Goal: Task Accomplishment & Management: Use online tool/utility

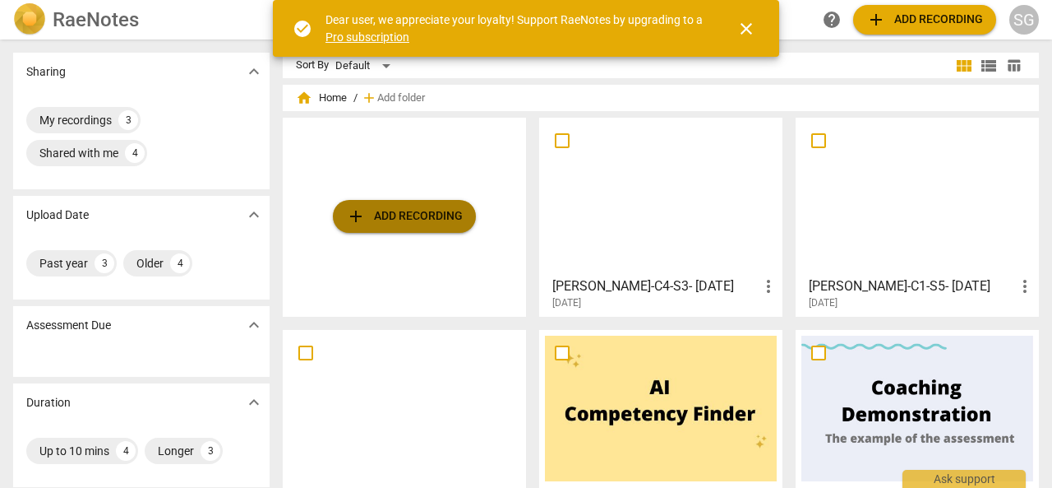
click at [434, 220] on span "add Add recording" at bounding box center [404, 216] width 117 height 20
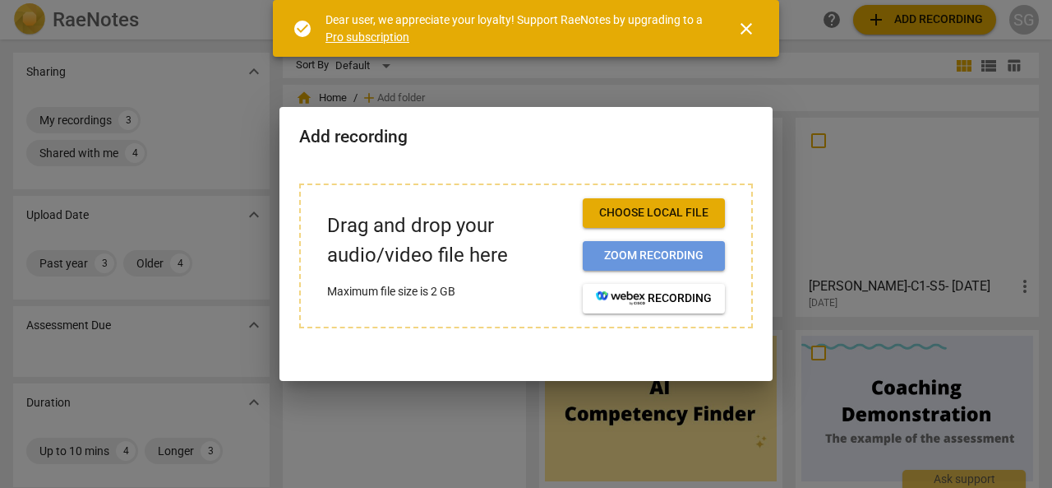
click at [656, 253] on span "Zoom recording" at bounding box center [654, 255] width 116 height 16
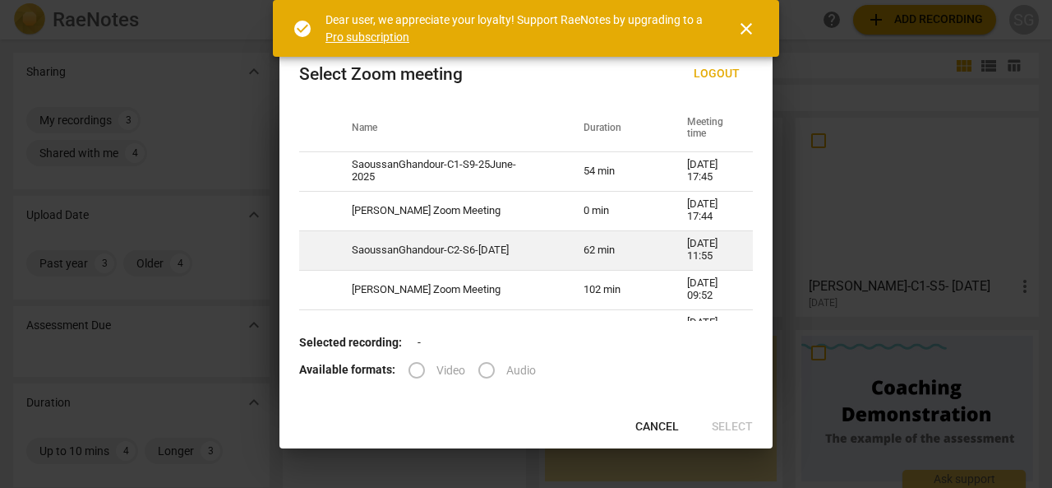
click at [432, 246] on td "SaoussanGhandour-C2-S6-[DATE]" at bounding box center [448, 249] width 232 height 39
radio input "true"
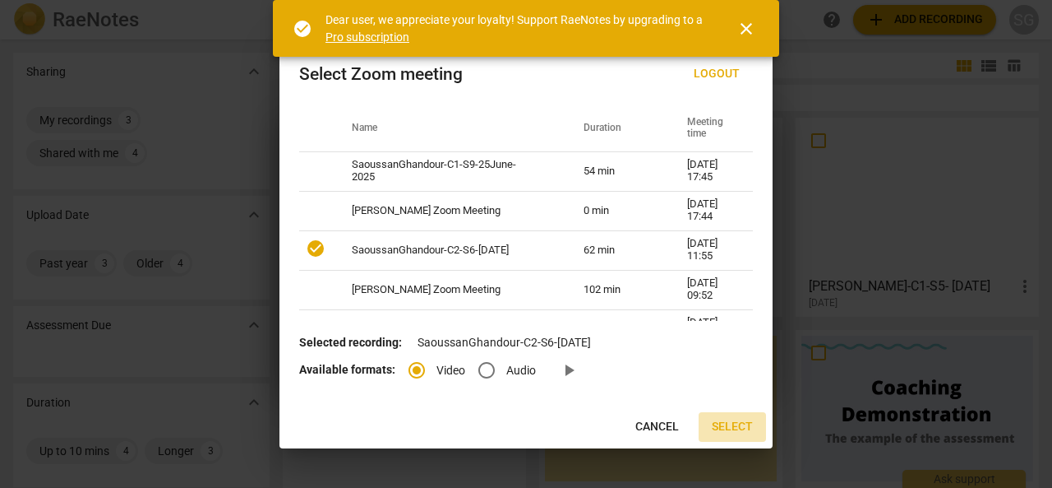
click at [740, 427] on span "Select" at bounding box center [732, 426] width 41 height 16
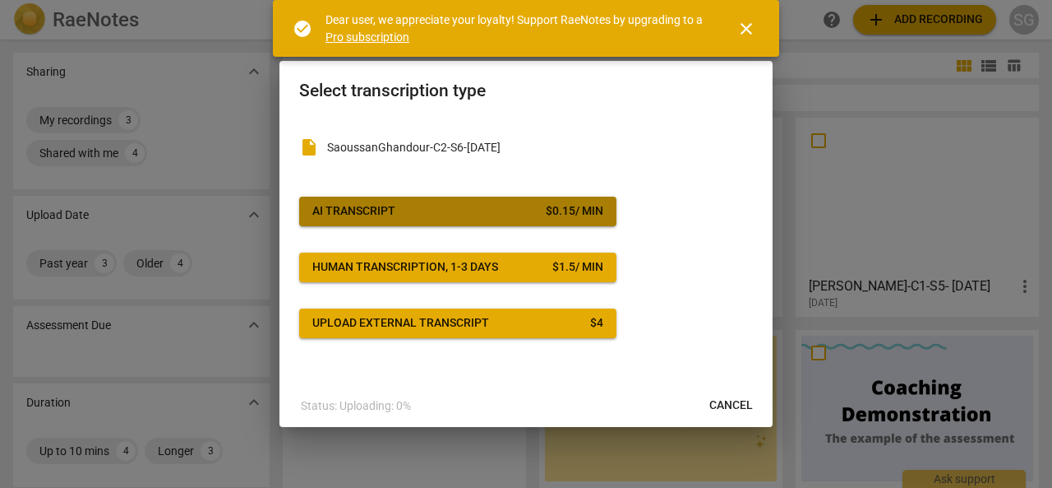
click at [417, 201] on button "AI Transcript $ 0.15 / min" at bounding box center [457, 211] width 317 height 30
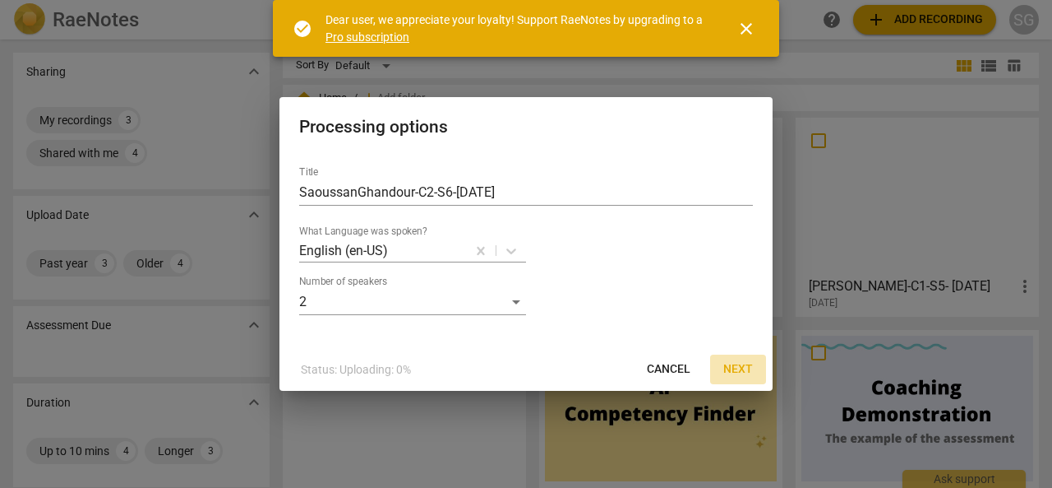
click at [741, 363] on span "Next" at bounding box center [738, 369] width 30 height 16
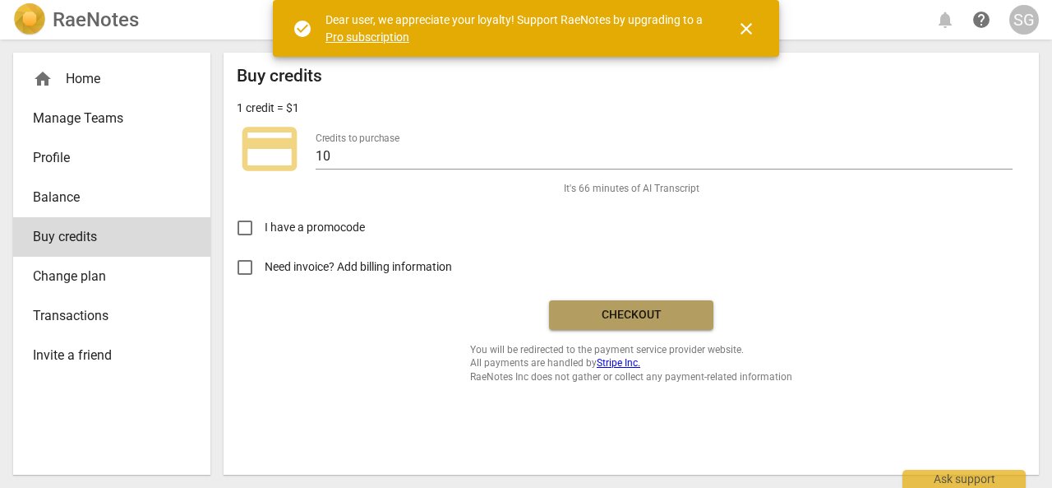
click at [664, 321] on span "Checkout" at bounding box center [631, 315] width 138 height 16
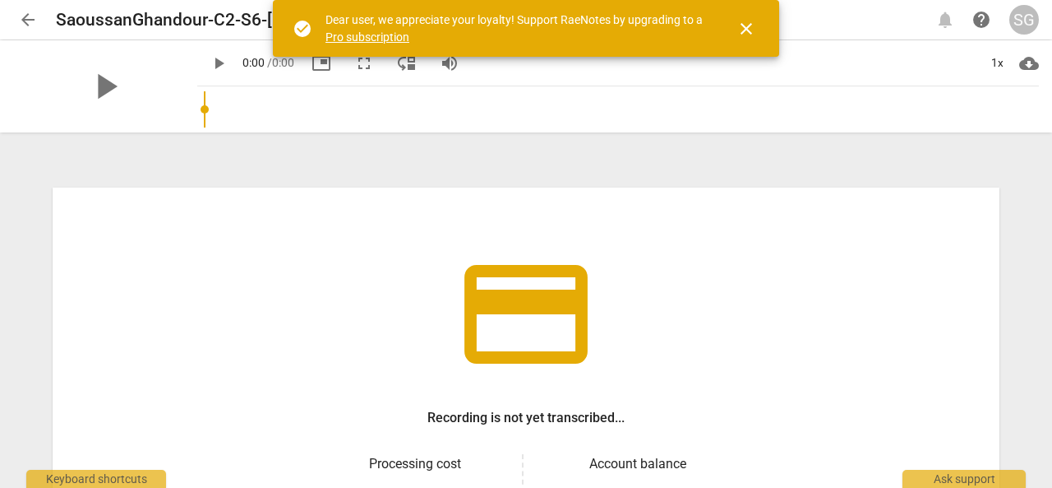
click at [748, 25] on span "close" at bounding box center [747, 29] width 20 height 20
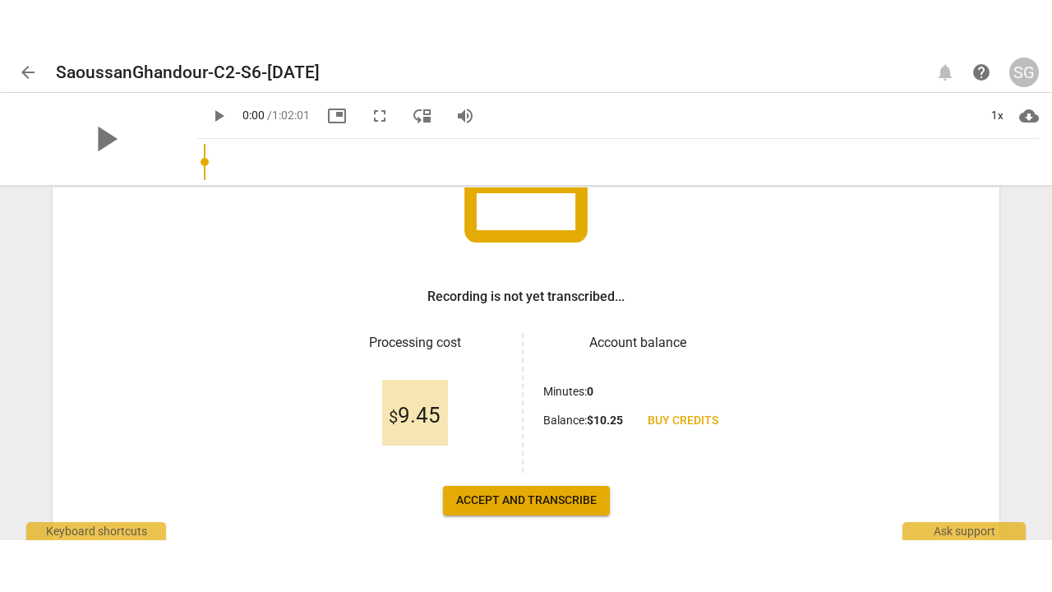
scroll to position [253, 0]
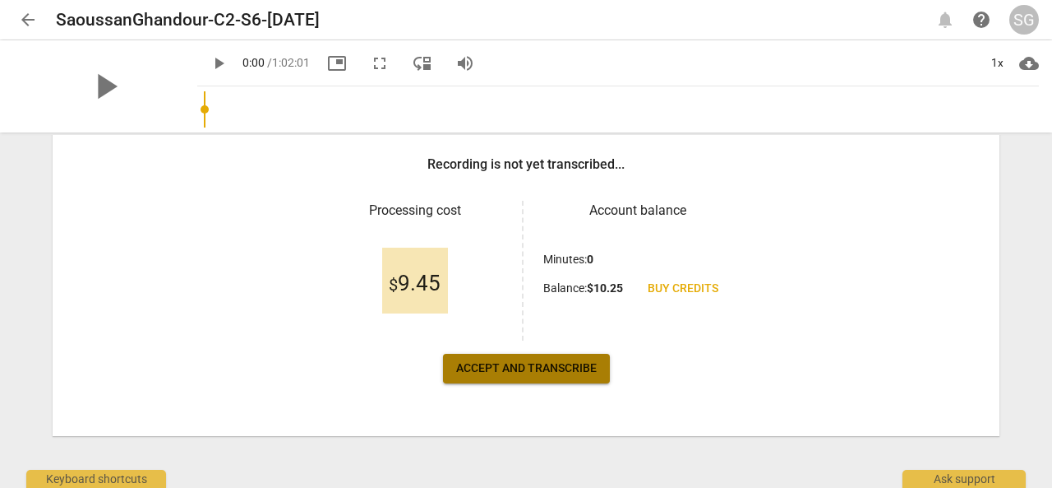
click at [563, 368] on span "Accept and transcribe" at bounding box center [526, 368] width 141 height 16
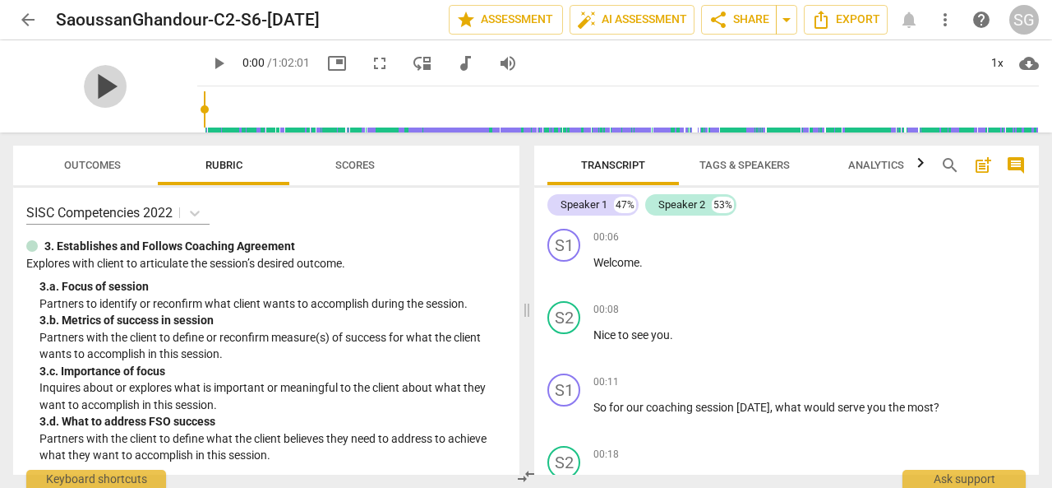
click at [97, 77] on span "play_arrow" at bounding box center [105, 86] width 43 height 43
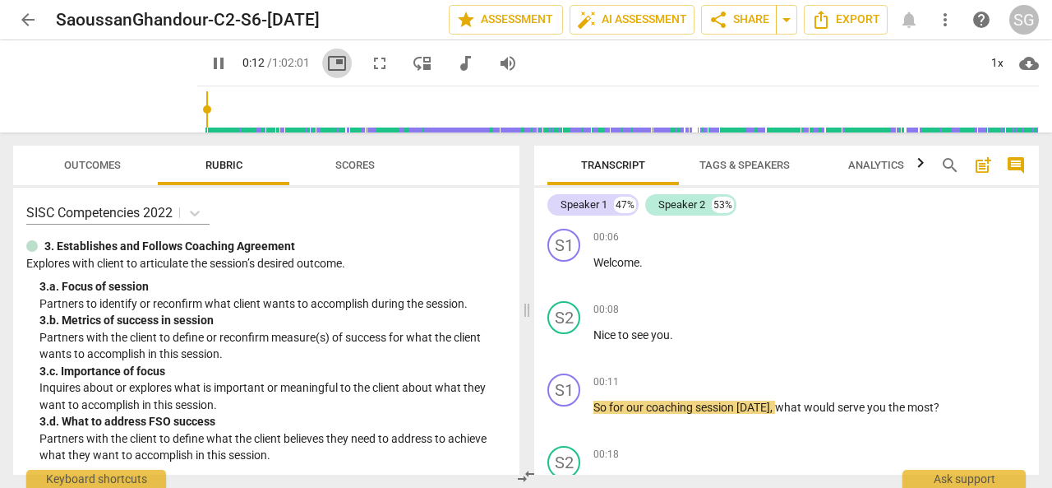
click at [327, 61] on span "picture_in_picture" at bounding box center [337, 63] width 20 height 20
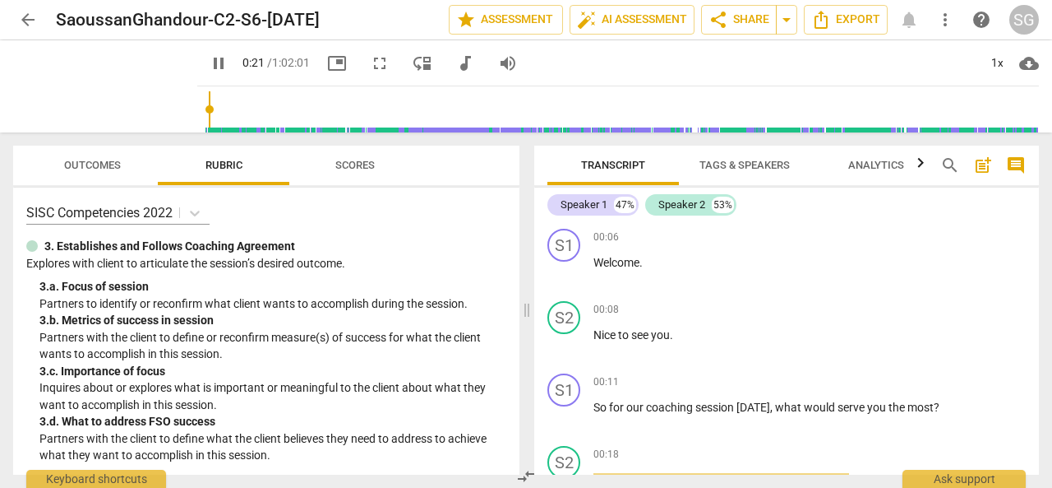
click at [370, 62] on span "fullscreen" at bounding box center [380, 63] width 20 height 20
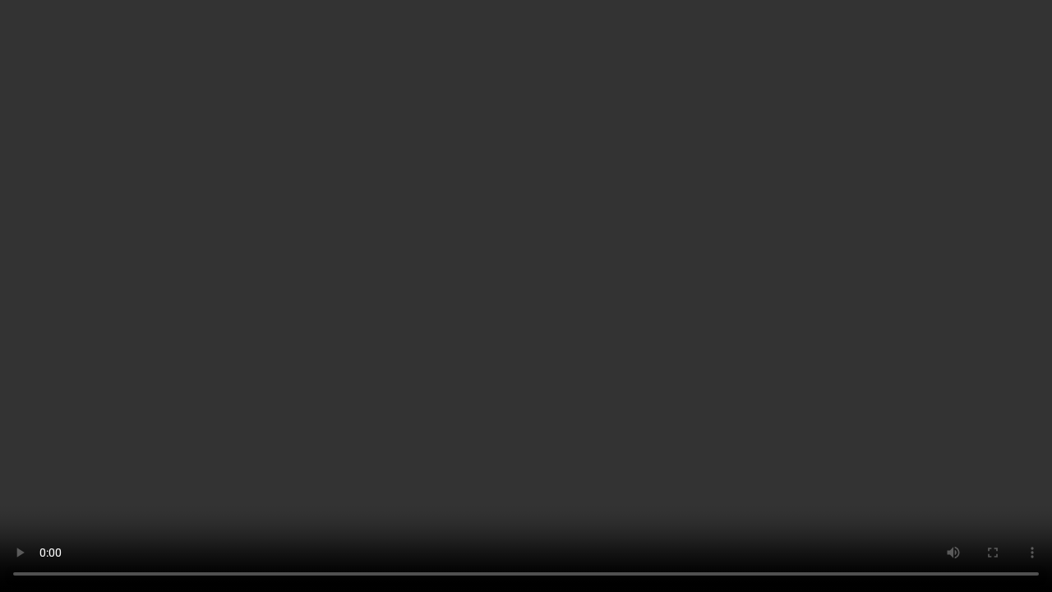
type input "58"
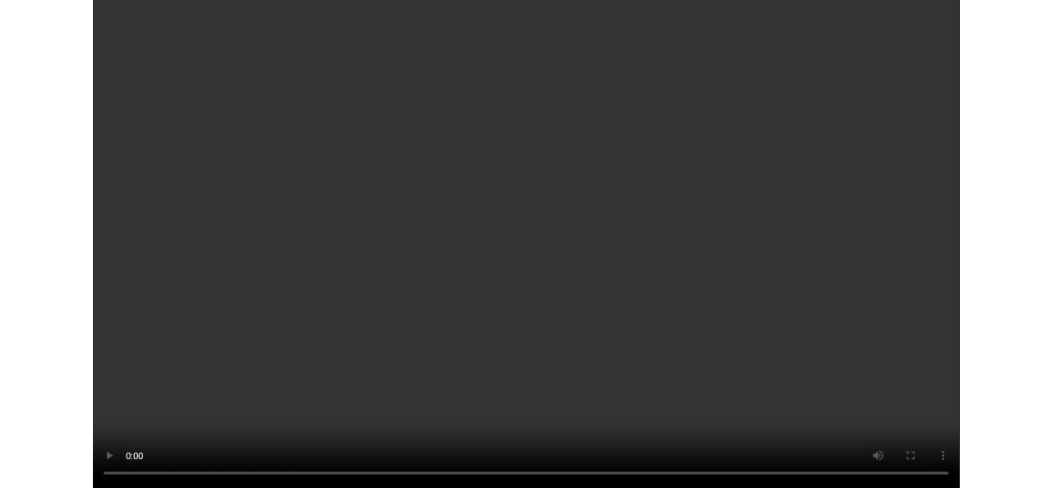
scroll to position [6877, 0]
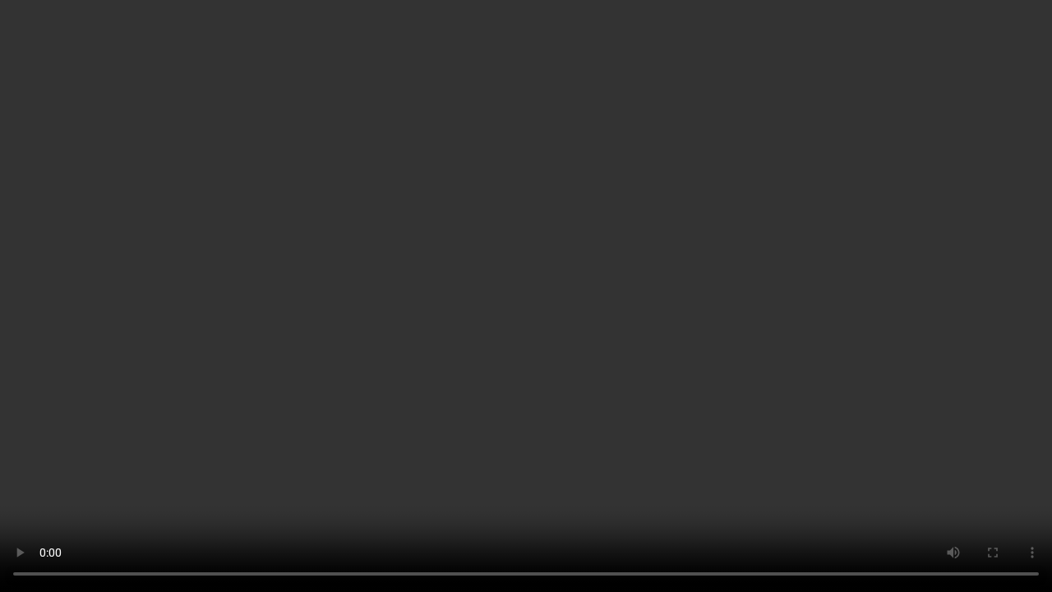
click at [802, 201] on video at bounding box center [526, 296] width 1052 height 592
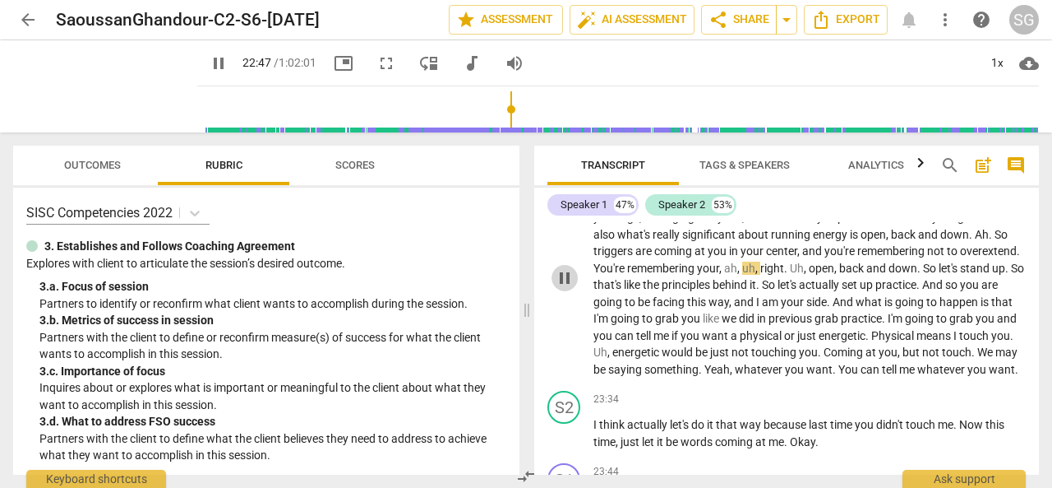
click at [566, 288] on span "pause" at bounding box center [565, 278] width 20 height 20
type input "1368"
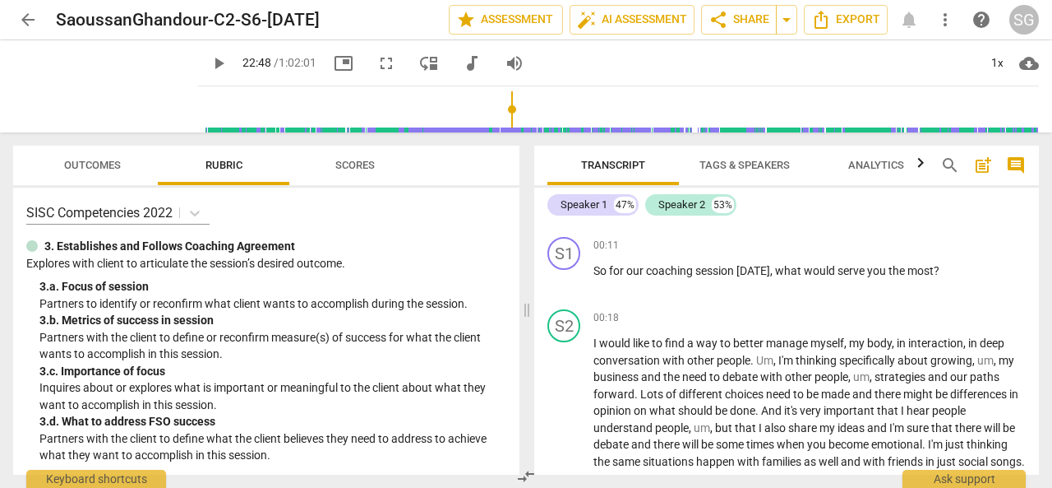
scroll to position [0, 0]
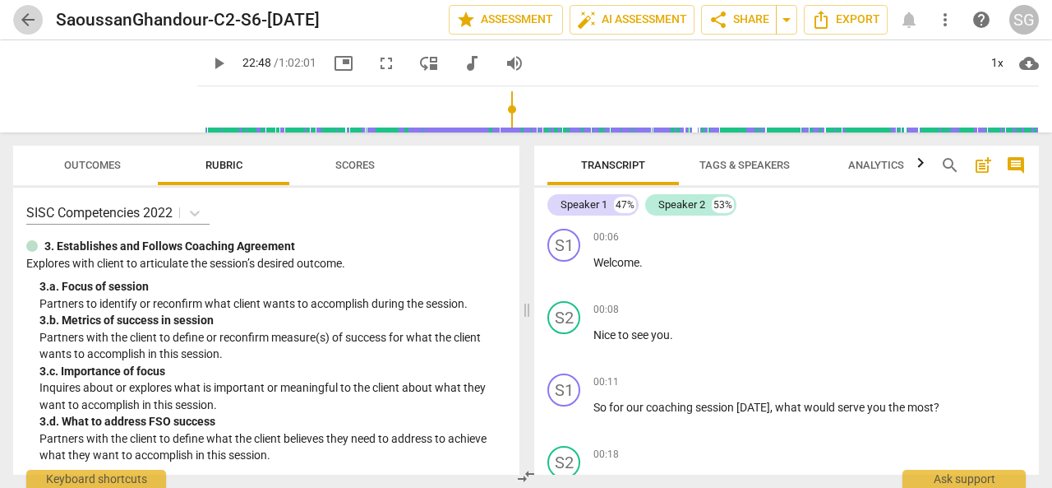
click at [27, 23] on span "arrow_back" at bounding box center [28, 20] width 20 height 20
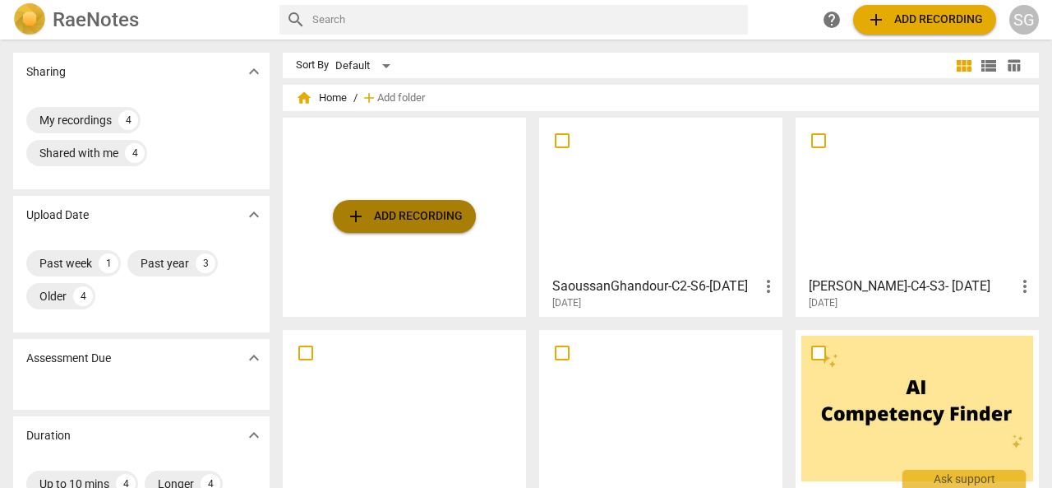
click at [381, 218] on span "add Add recording" at bounding box center [404, 216] width 117 height 20
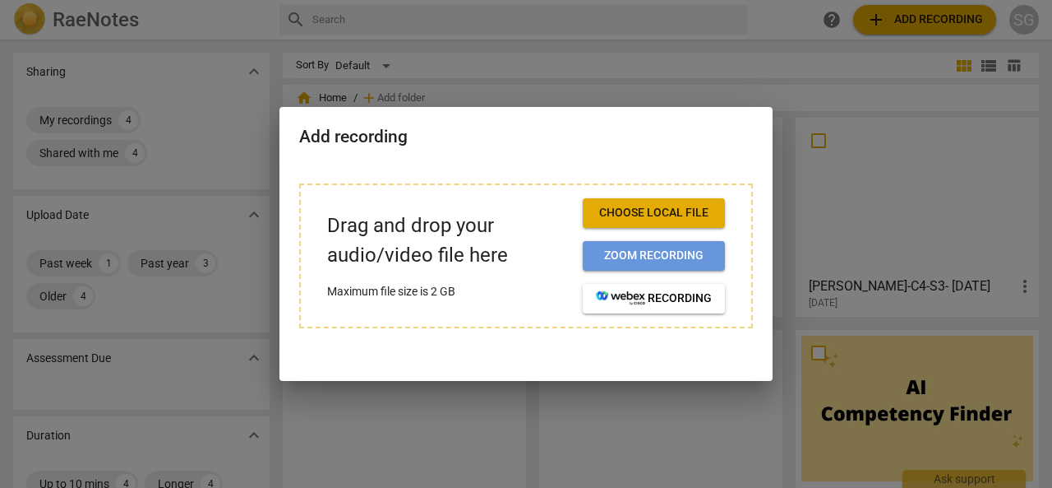
click at [622, 252] on span "Zoom recording" at bounding box center [654, 255] width 116 height 16
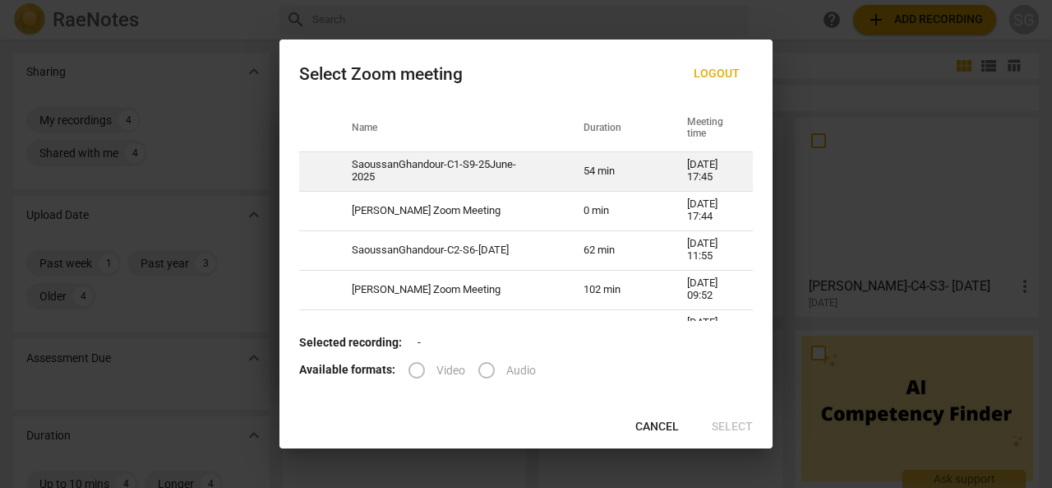
click at [410, 172] on td "SaoussanGhandour-C1-S9-25June-2025" at bounding box center [448, 170] width 232 height 39
radio input "true"
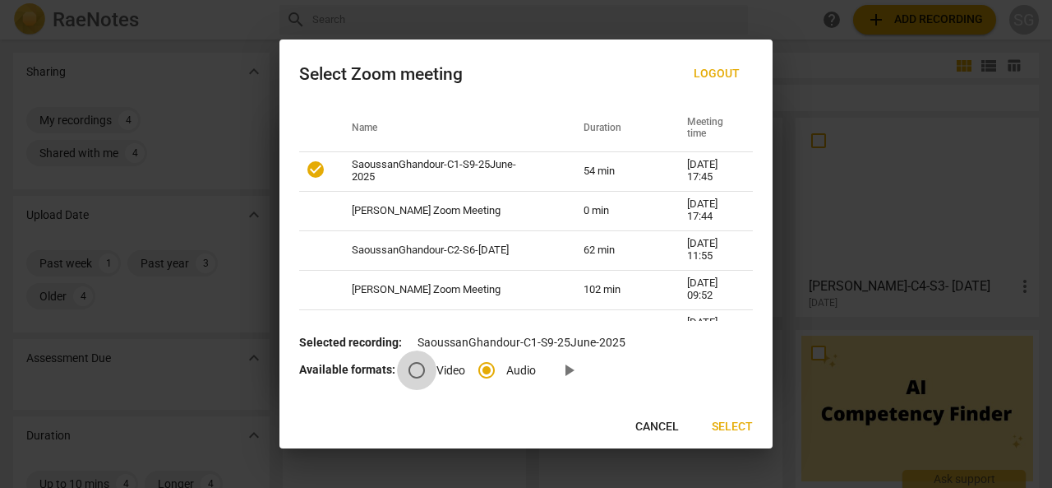
click at [414, 374] on input "Video" at bounding box center [416, 369] width 39 height 39
radio input "true"
click at [738, 429] on span "Select" at bounding box center [732, 426] width 41 height 16
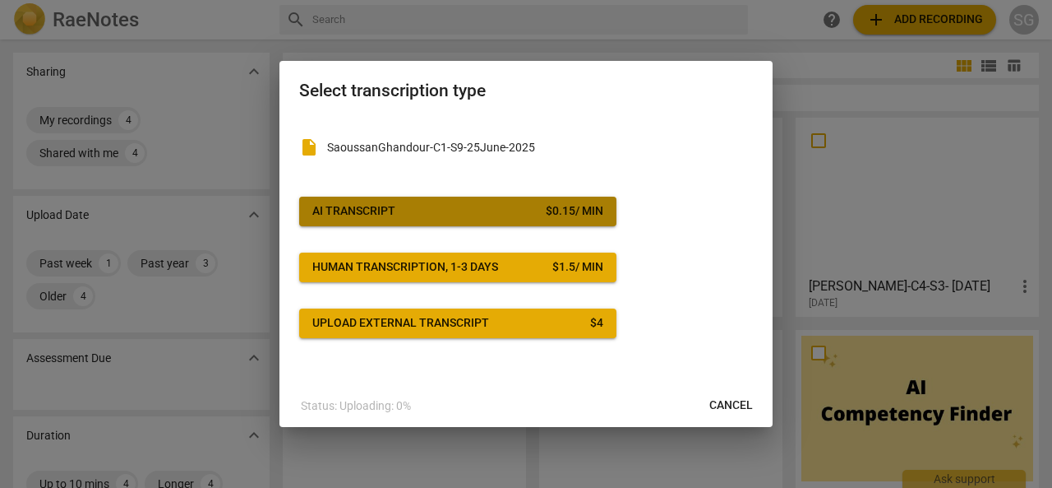
click at [488, 207] on span "AI Transcript $ 0.15 / min" at bounding box center [457, 211] width 291 height 16
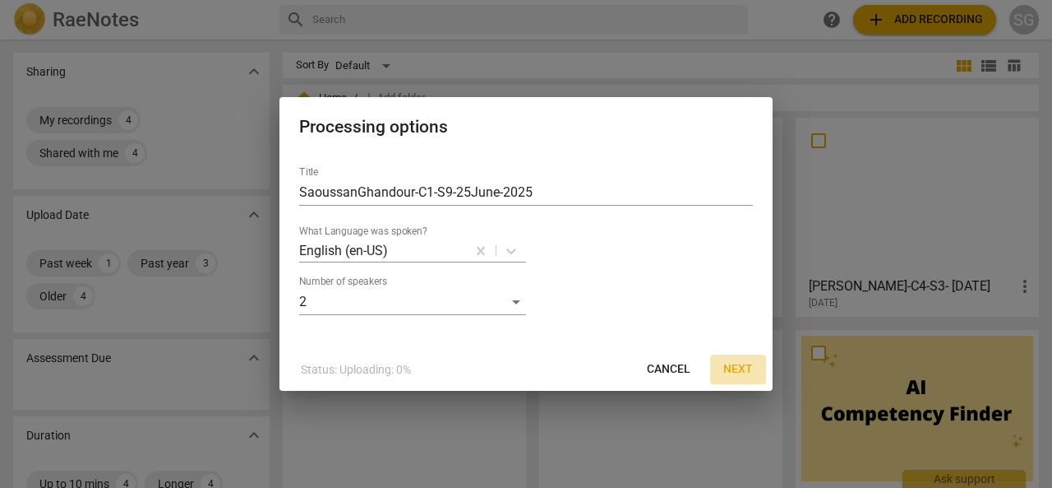
click at [739, 370] on span "Next" at bounding box center [738, 369] width 30 height 16
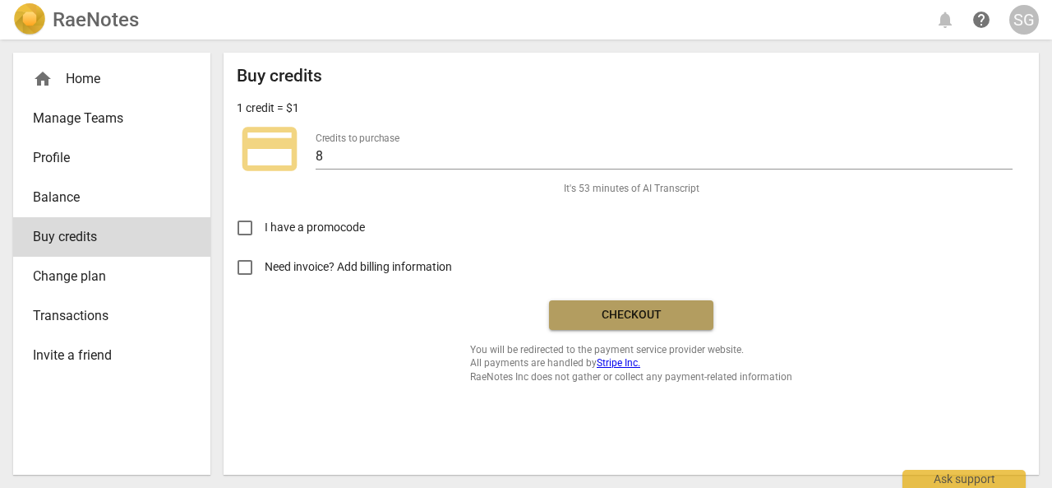
click at [654, 318] on span "Checkout" at bounding box center [631, 315] width 138 height 16
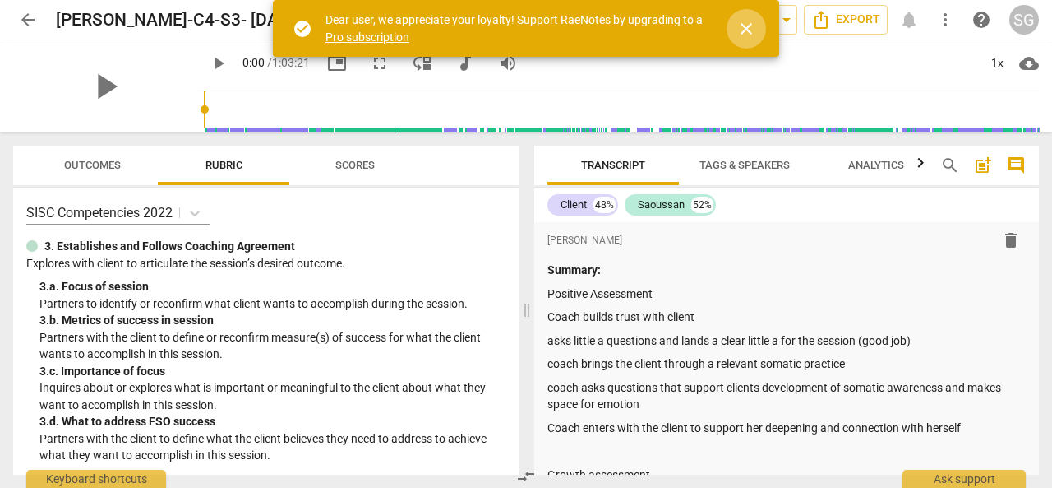
click at [747, 29] on span "close" at bounding box center [747, 29] width 20 height 20
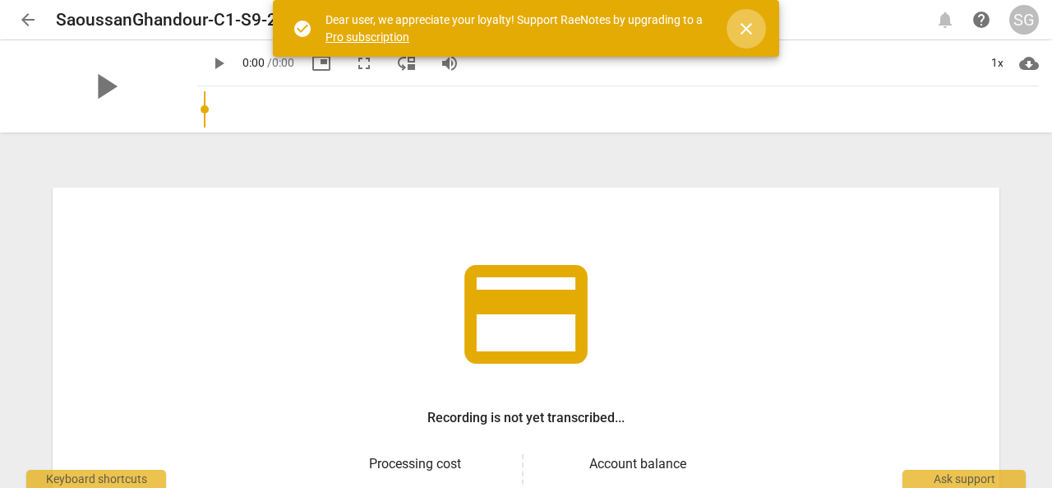
click at [749, 21] on span "close" at bounding box center [747, 29] width 20 height 20
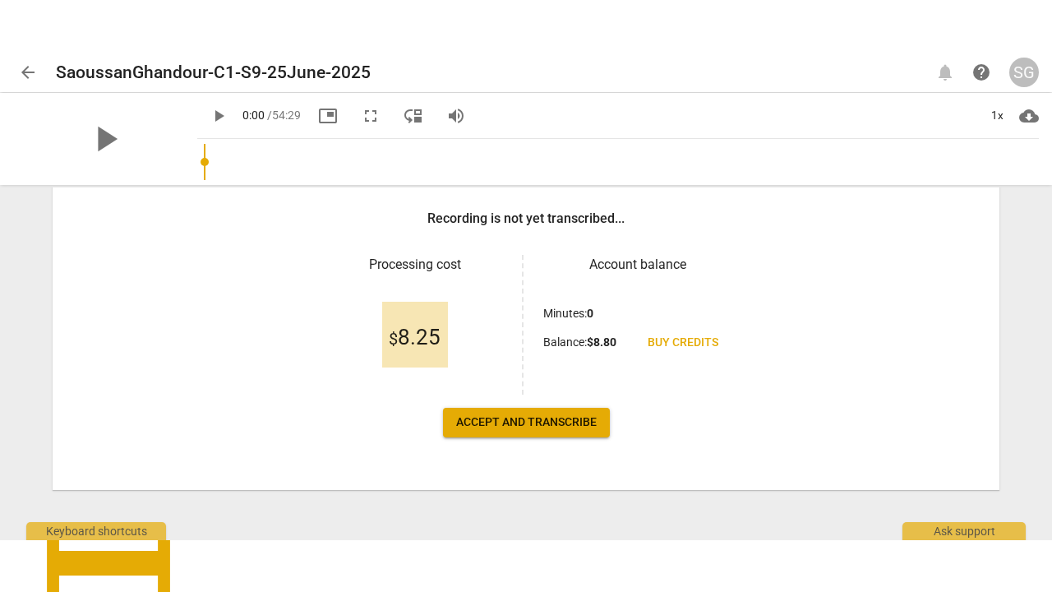
scroll to position [253, 0]
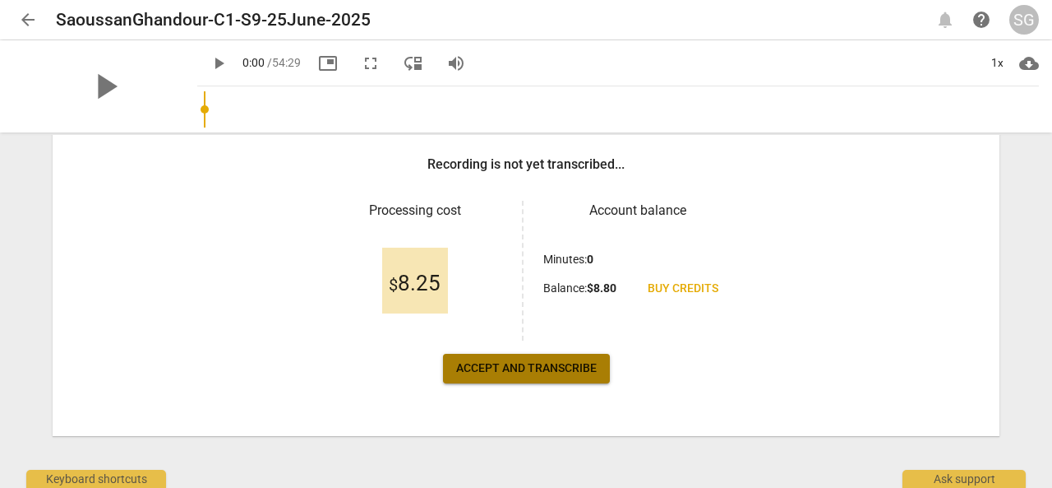
click at [545, 363] on span "Accept and transcribe" at bounding box center [526, 368] width 141 height 16
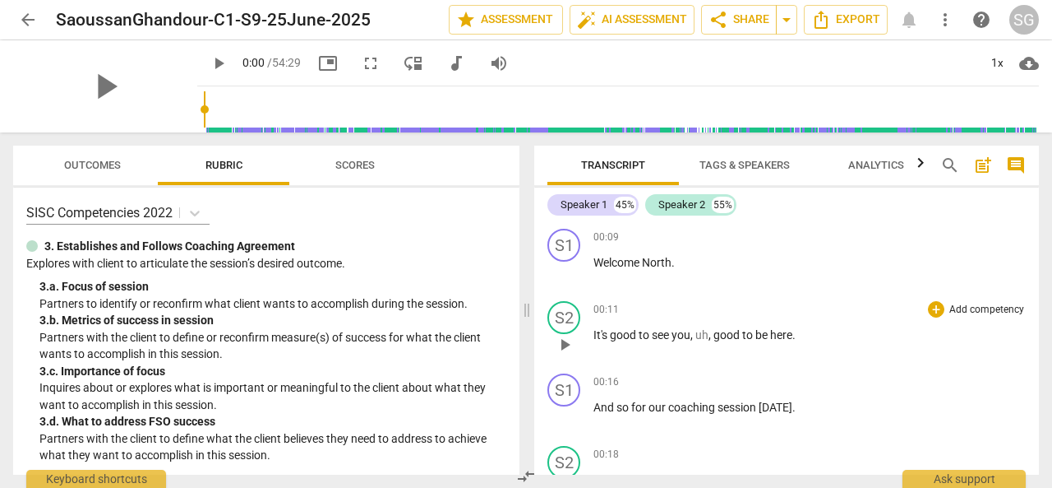
click at [729, 305] on div "00:11 + Add competency keyboard_arrow_right" at bounding box center [810, 309] width 432 height 16
click at [104, 89] on span "play_arrow" at bounding box center [105, 86] width 43 height 43
click at [361, 63] on span "fullscreen" at bounding box center [371, 63] width 20 height 20
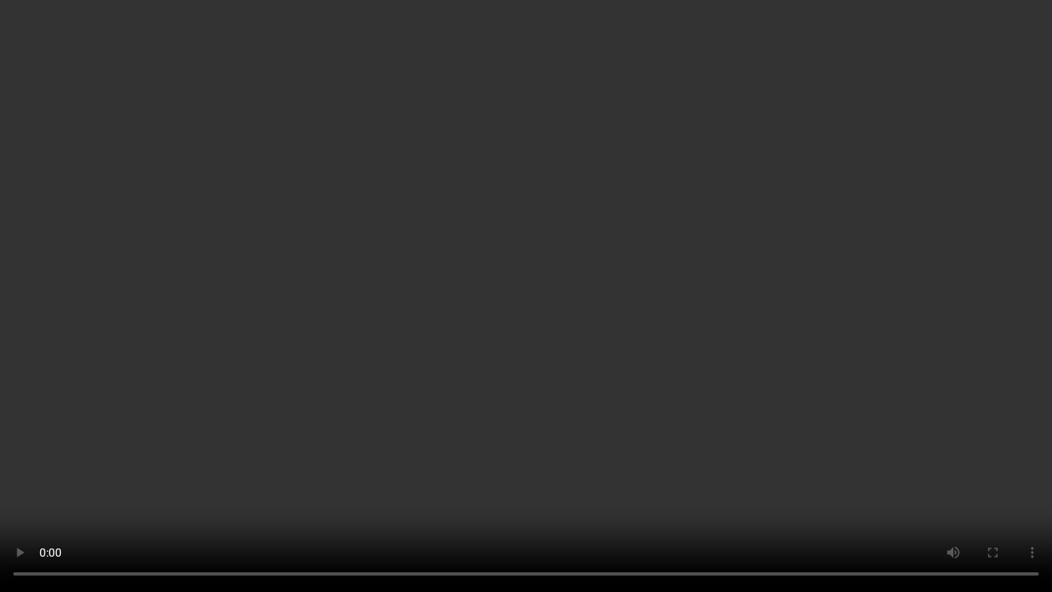
type input "29"
click at [965, 238] on video at bounding box center [526, 296] width 1052 height 592
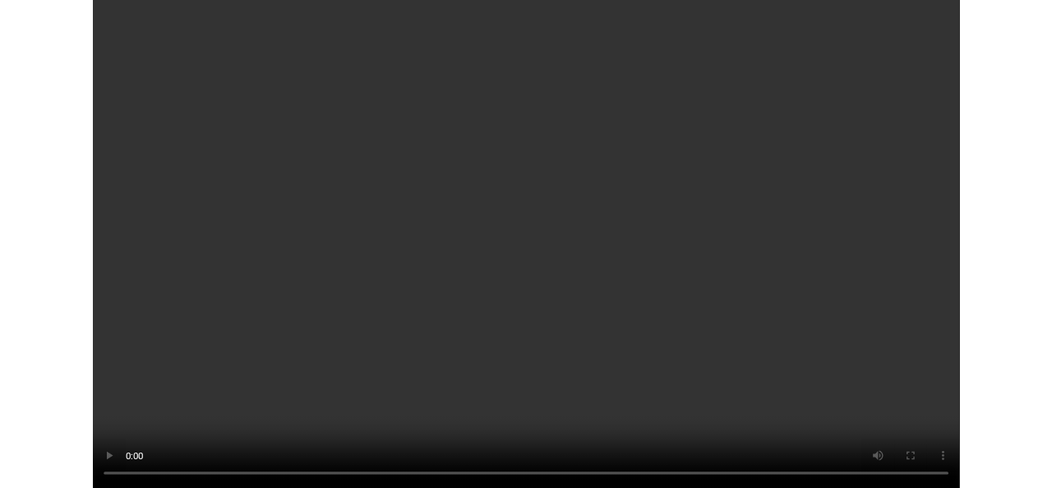
scroll to position [21287, 0]
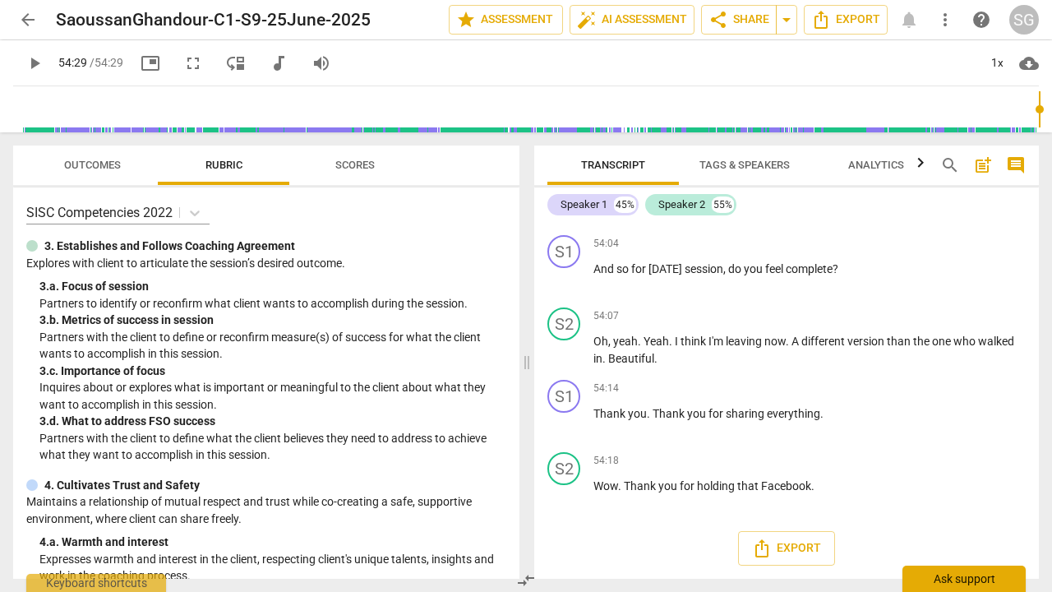
type input "3269"
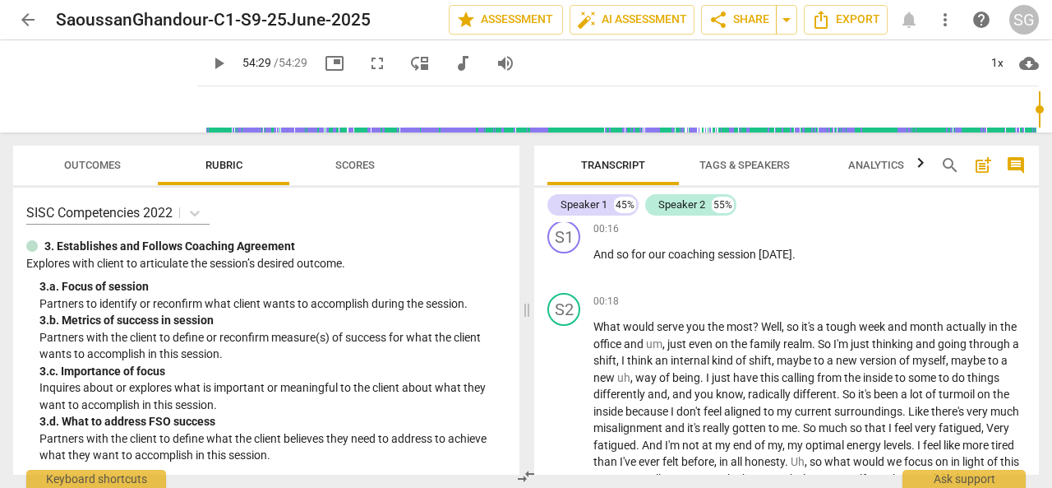
scroll to position [0, 0]
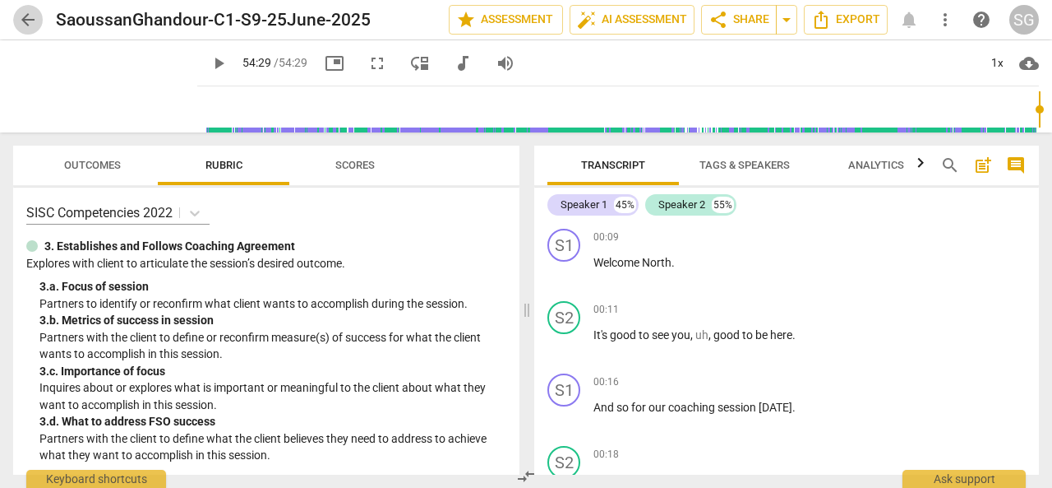
click at [26, 12] on span "arrow_back" at bounding box center [28, 20] width 20 height 20
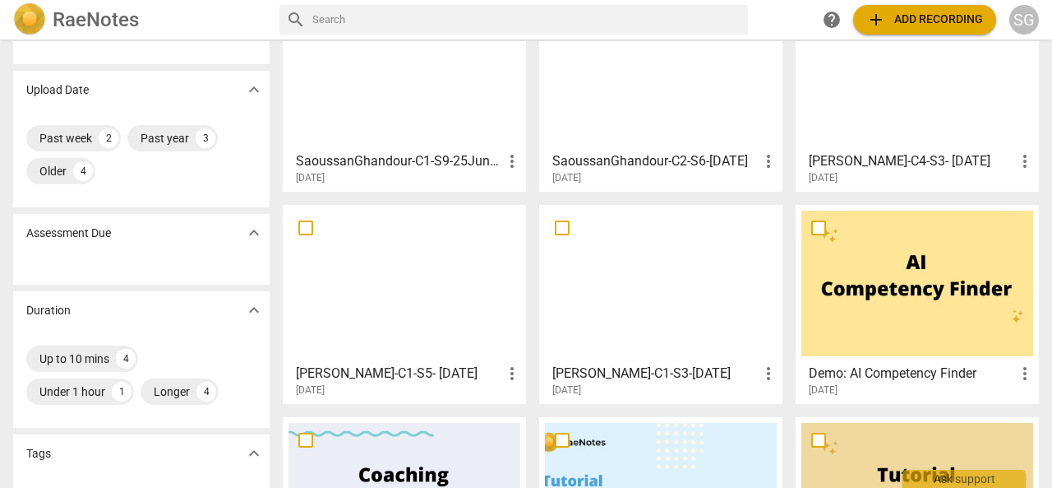
scroll to position [137, 0]
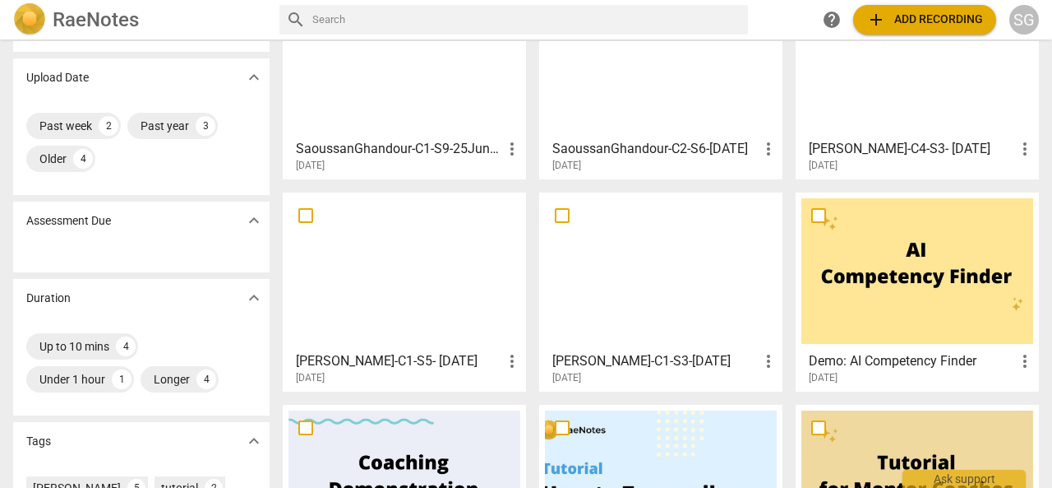
click at [650, 317] on div at bounding box center [661, 271] width 232 height 146
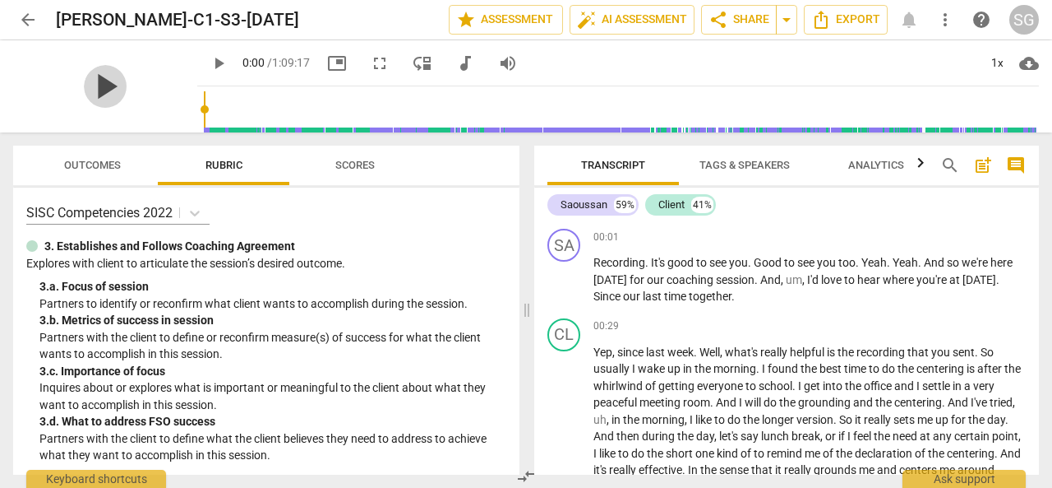
click at [93, 90] on span "play_arrow" at bounding box center [105, 86] width 43 height 43
type input "4"
click at [28, 20] on span "arrow_back" at bounding box center [28, 20] width 20 height 20
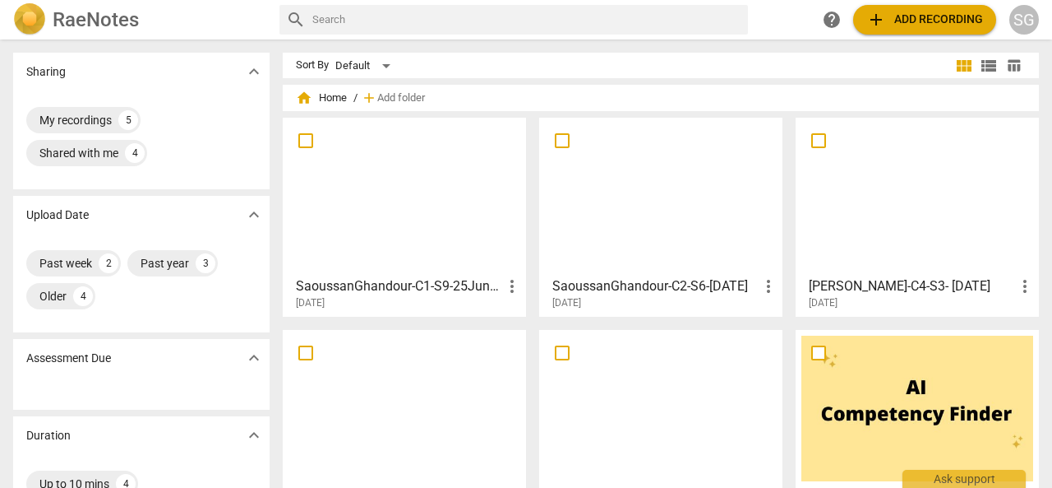
scroll to position [2, 0]
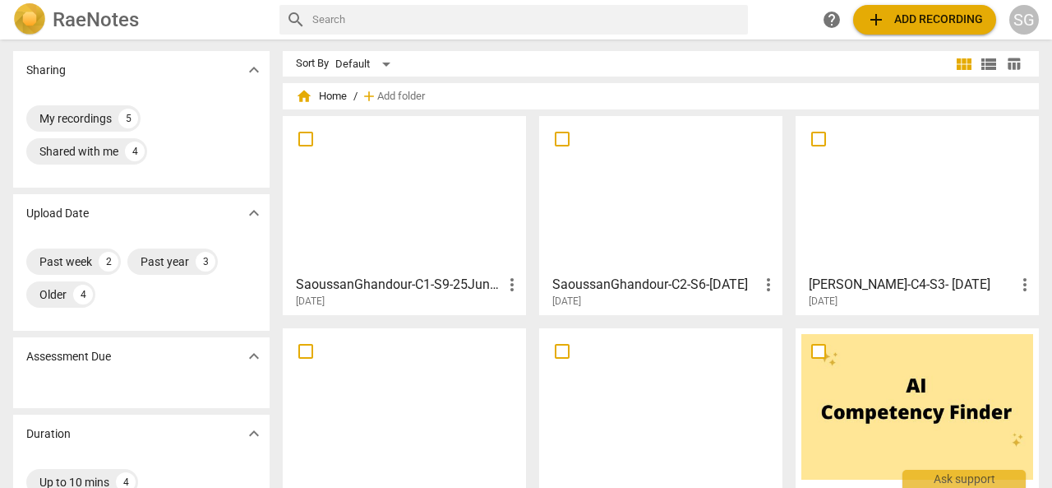
drag, startPoint x: 446, startPoint y: 282, endPoint x: 423, endPoint y: 287, distance: 24.3
click at [423, 287] on h3 "SaoussanGhandour-C1-S9-25June-2025" at bounding box center [399, 285] width 206 height 20
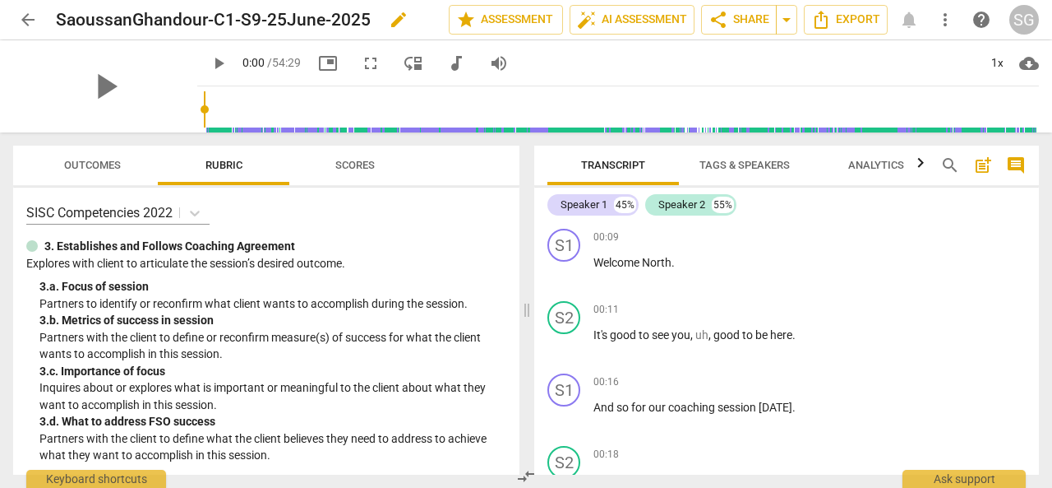
click at [365, 17] on h2 "SaoussanGhandour-C1-S9-25June-2025" at bounding box center [213, 20] width 315 height 21
click at [399, 21] on span "edit" at bounding box center [399, 20] width 20 height 20
type input "SaoussanGhandour-C1-S9-6/25/2025"
click at [382, 24] on span "done" at bounding box center [391, 20] width 20 height 20
click at [27, 19] on span "arrow_back" at bounding box center [28, 20] width 20 height 20
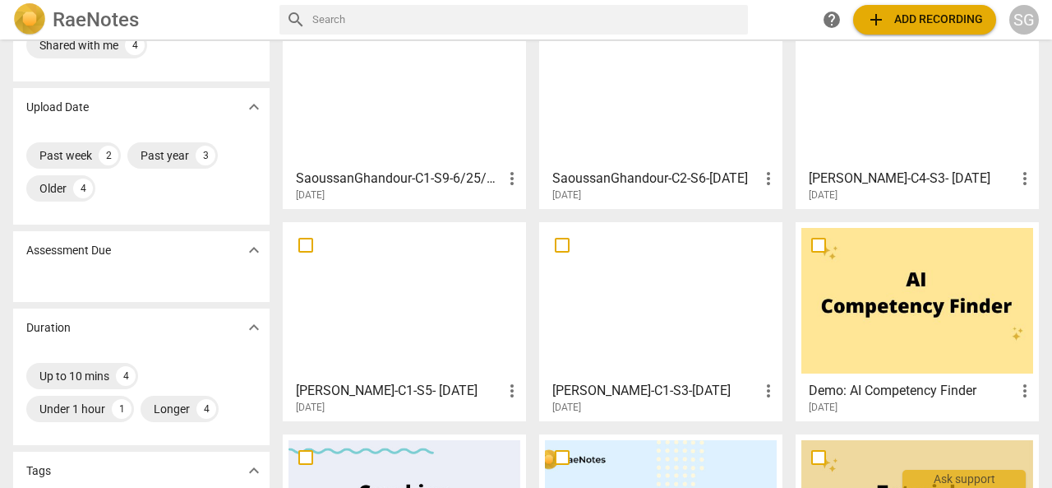
scroll to position [109, 0]
click at [464, 391] on h3 "[PERSON_NAME]-C1-S5- [DATE]" at bounding box center [399, 390] width 206 height 20
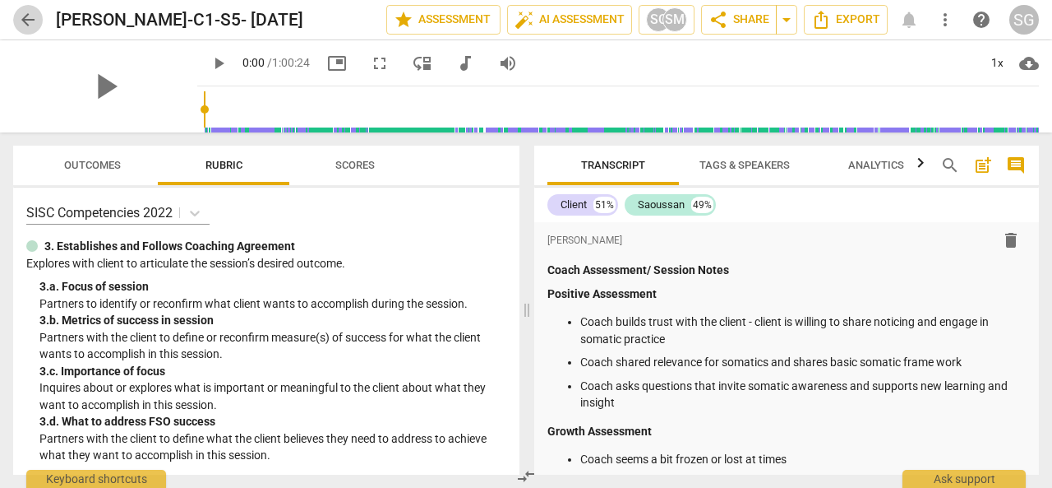
click at [25, 21] on span "arrow_back" at bounding box center [28, 20] width 20 height 20
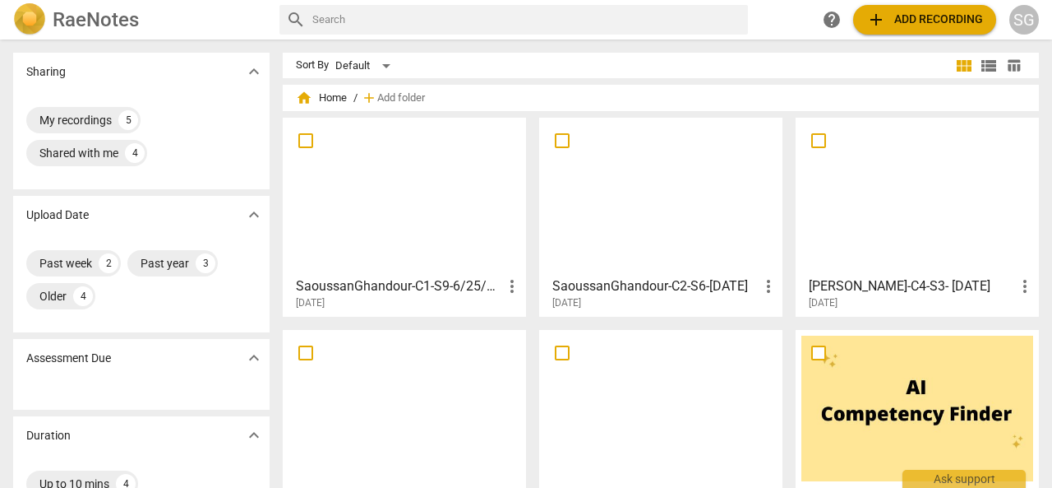
click at [870, 280] on h3 "[PERSON_NAME]-C4-S3- [DATE]" at bounding box center [912, 286] width 206 height 20
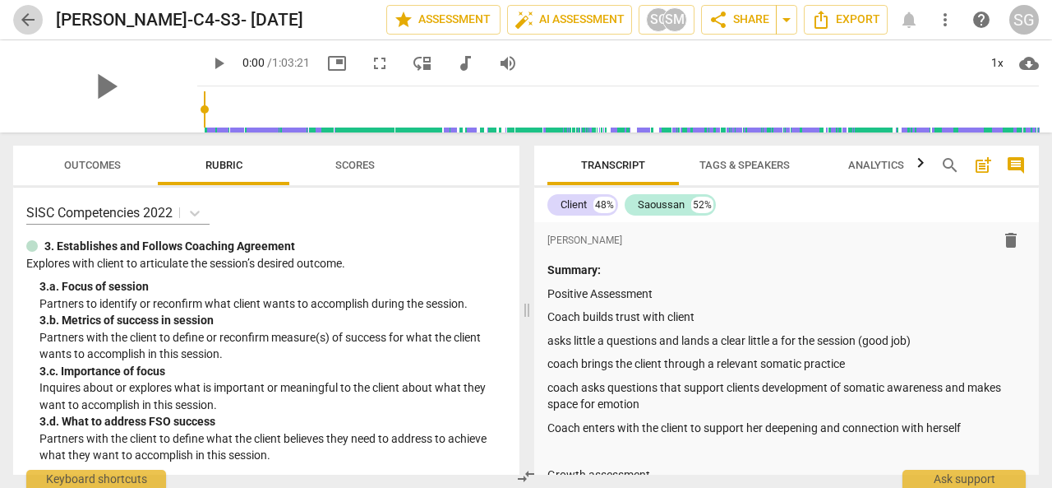
click at [30, 14] on span "arrow_back" at bounding box center [28, 20] width 20 height 20
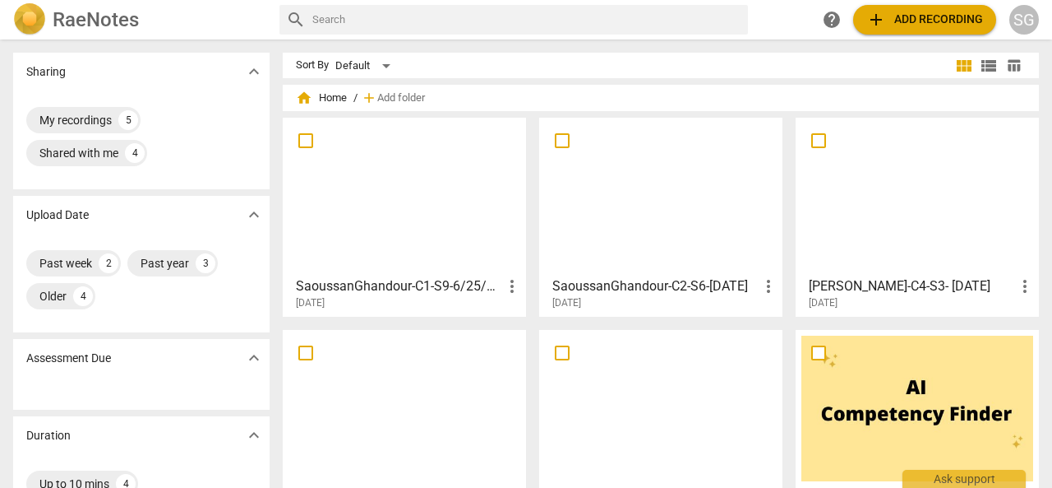
click at [402, 281] on h3 "SaoussanGhandour-C1-S9-6/25/2025" at bounding box center [399, 286] width 206 height 20
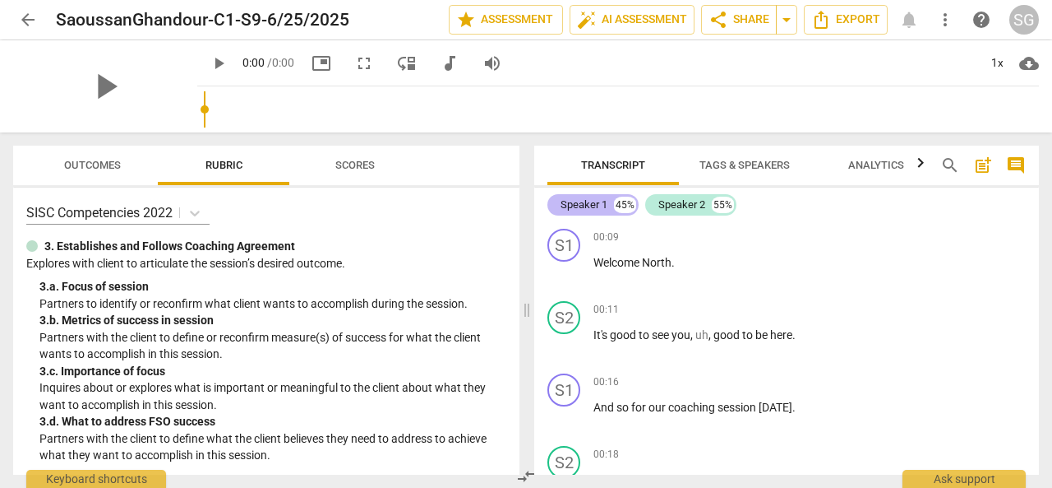
click at [590, 201] on div "Speaker 1" at bounding box center [584, 204] width 47 height 16
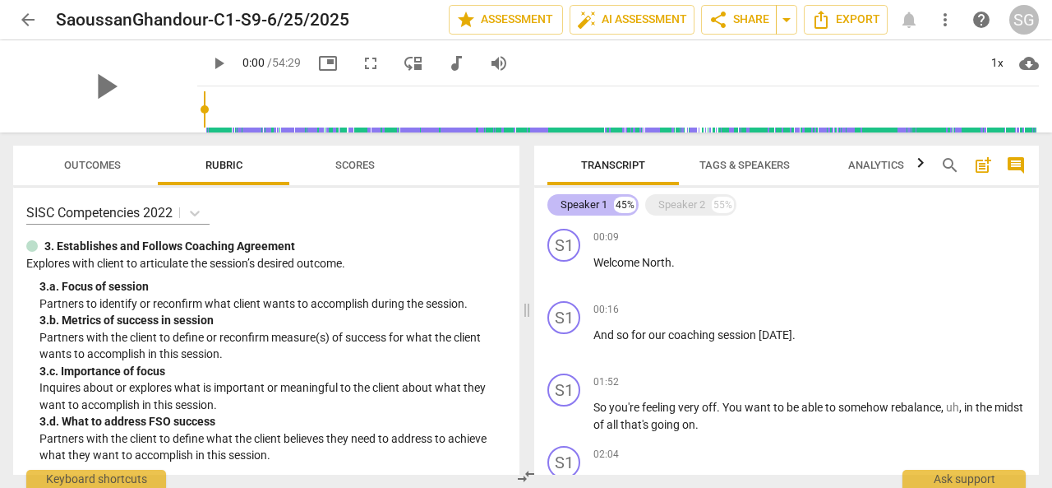
click at [590, 201] on div "Speaker 1" at bounding box center [584, 204] width 47 height 16
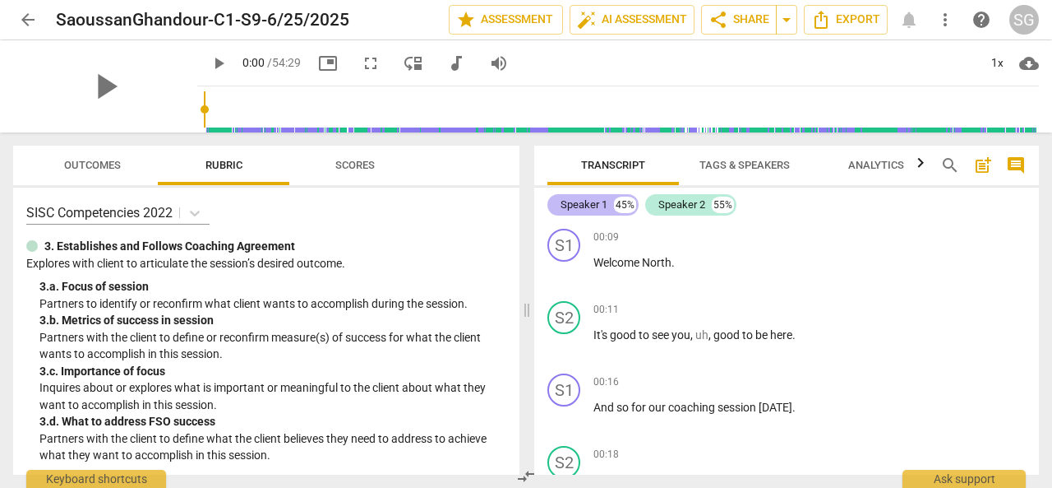
click at [590, 201] on div "Speaker 1" at bounding box center [584, 204] width 47 height 16
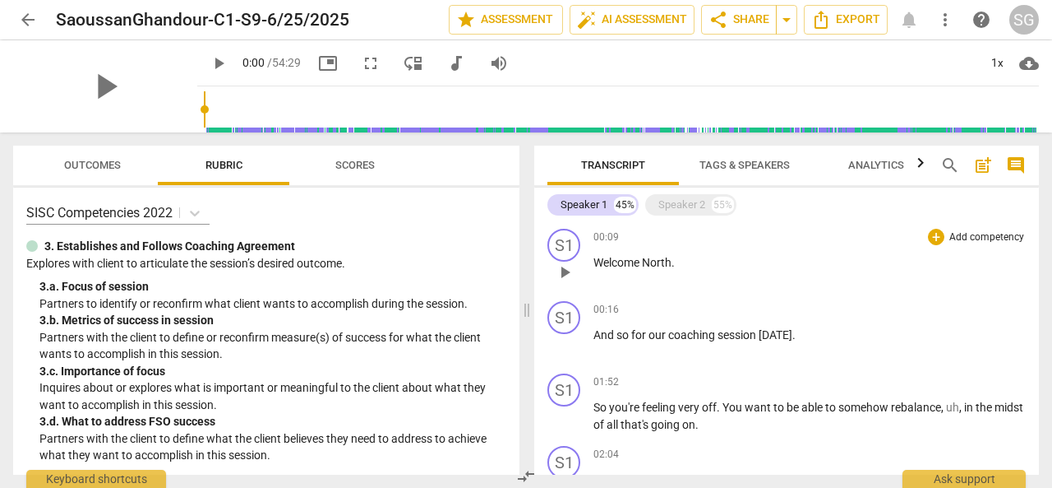
drag, startPoint x: 590, startPoint y: 201, endPoint x: 964, endPoint y: 263, distance: 379.3
click at [964, 263] on p "Welcome North ." at bounding box center [810, 262] width 432 height 17
click at [567, 241] on div "S1" at bounding box center [564, 245] width 33 height 33
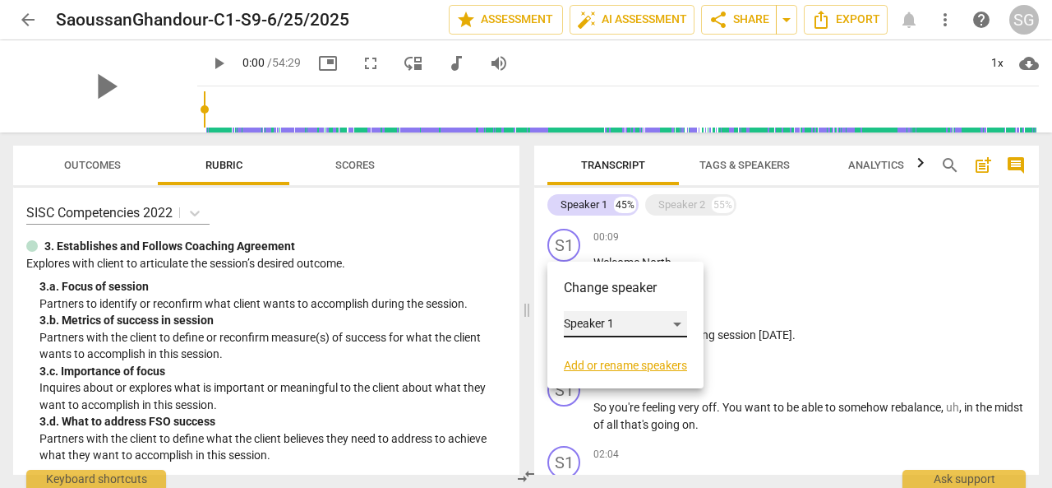
click at [681, 322] on div "Speaker 1" at bounding box center [625, 324] width 123 height 26
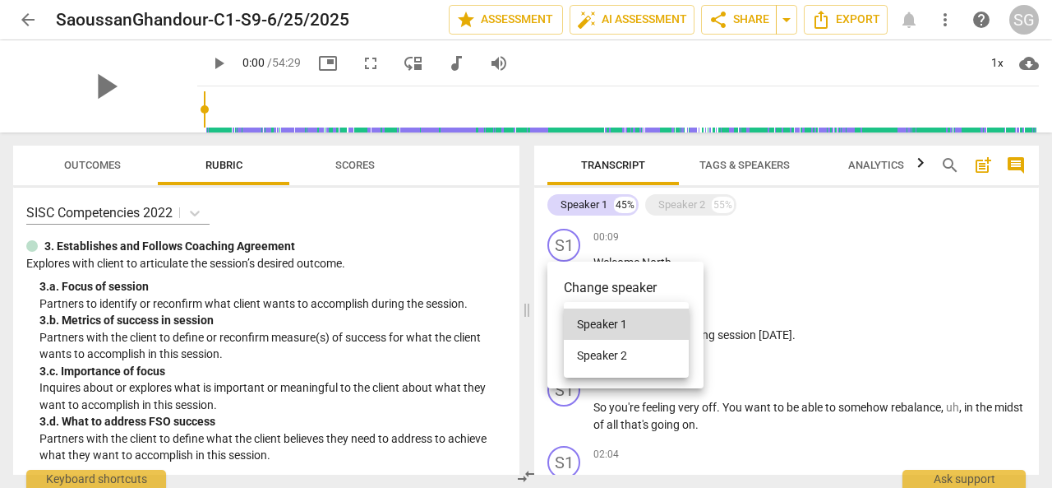
click at [664, 283] on div at bounding box center [526, 244] width 1052 height 488
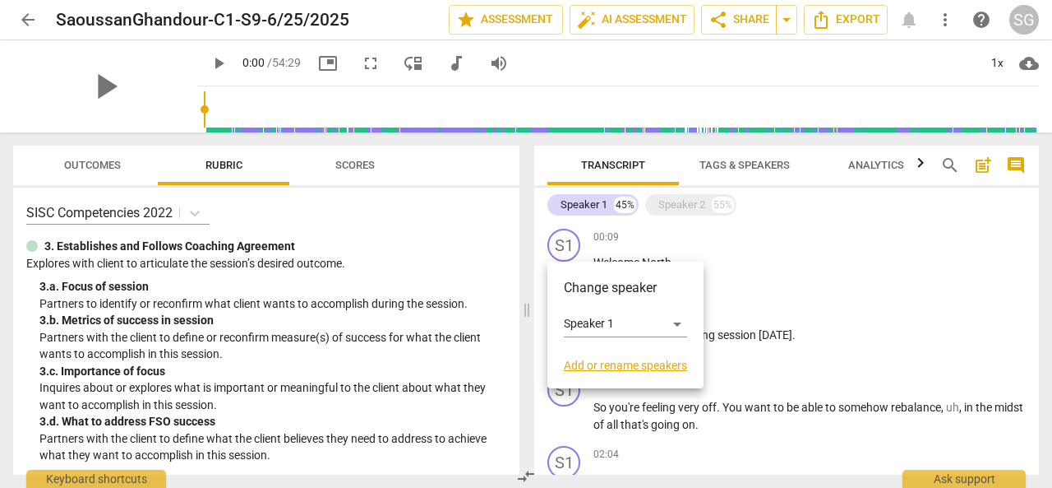
click at [629, 368] on link "Add or rename speakers" at bounding box center [625, 364] width 123 height 13
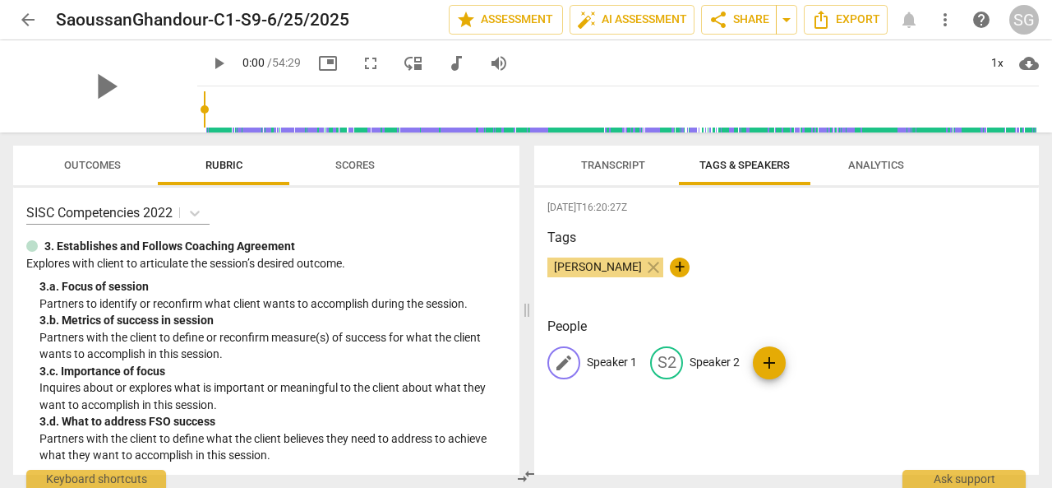
click at [573, 358] on span "edit" at bounding box center [564, 363] width 20 height 20
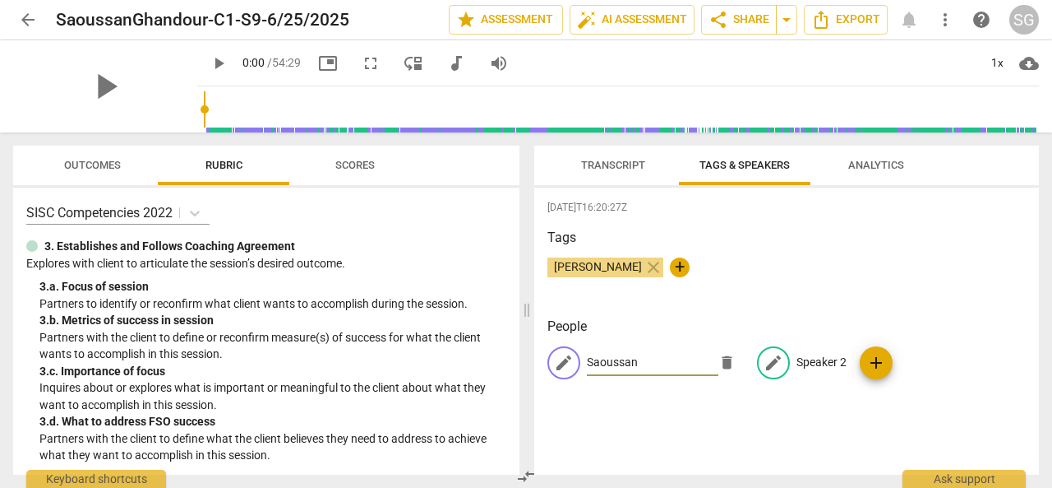
type input "Saoussan"
click at [772, 359] on span "edit" at bounding box center [774, 363] width 20 height 20
type input "Client"
click at [821, 394] on div "People SA [GEOGRAPHIC_DATA] edit Client delete add" at bounding box center [787, 361] width 478 height 89
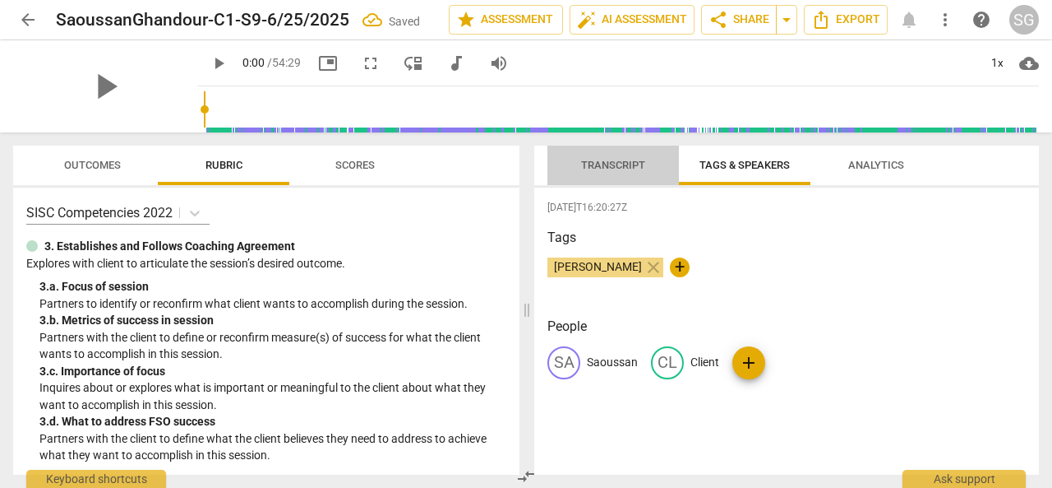
click at [627, 159] on span "Transcript" at bounding box center [613, 165] width 64 height 12
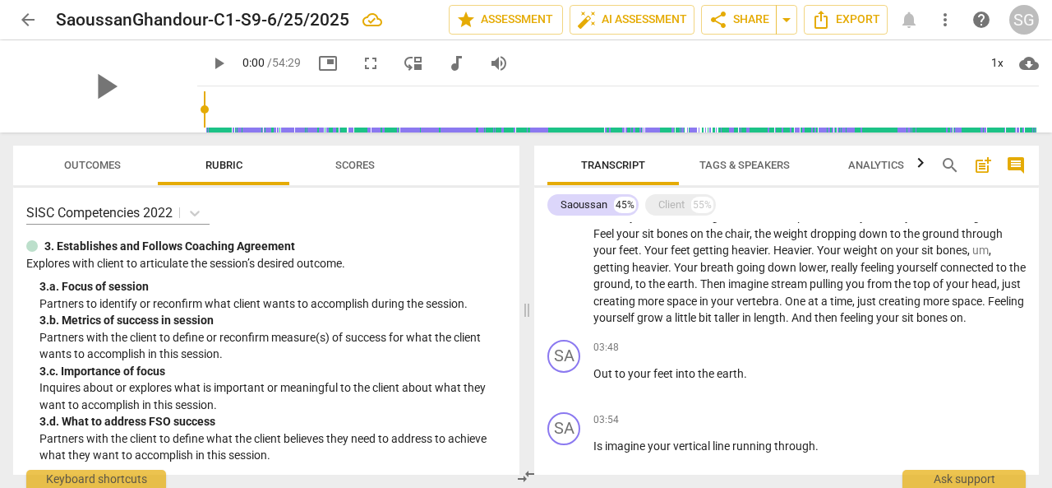
scroll to position [597, 0]
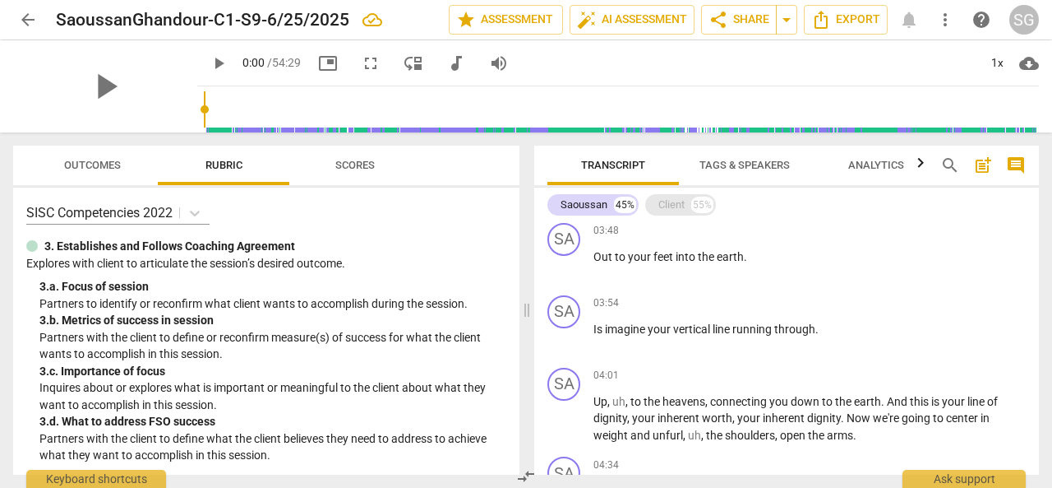
click at [676, 203] on div "Client" at bounding box center [672, 204] width 26 height 16
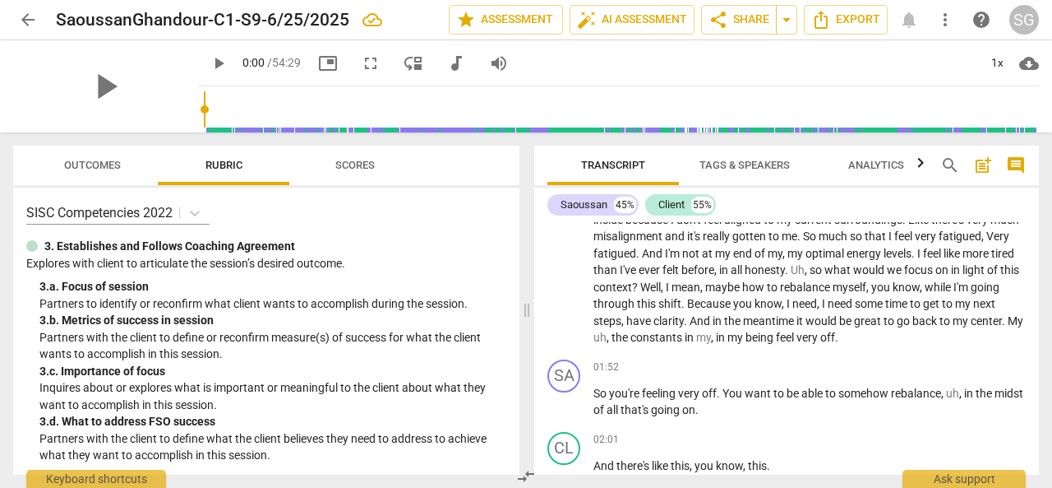
scroll to position [0, 0]
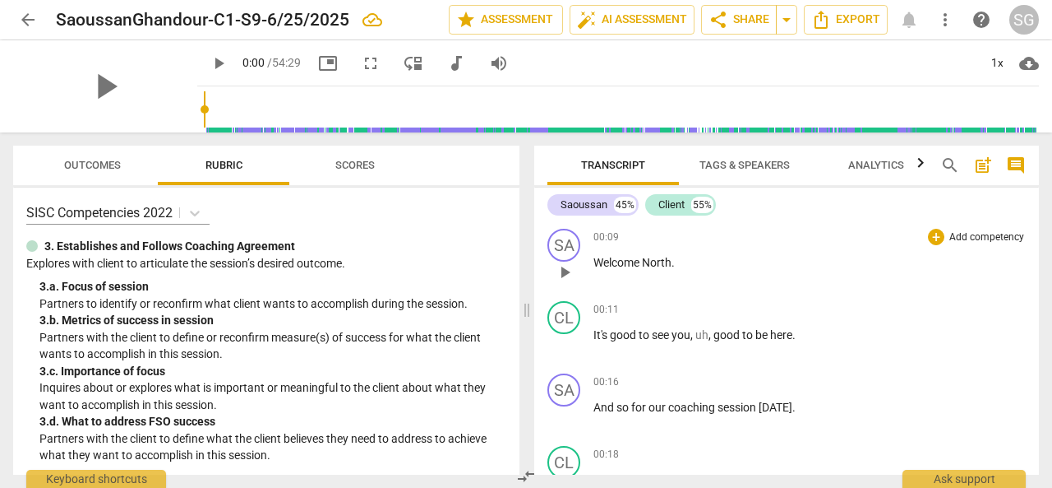
click at [668, 262] on span "North" at bounding box center [657, 262] width 30 height 13
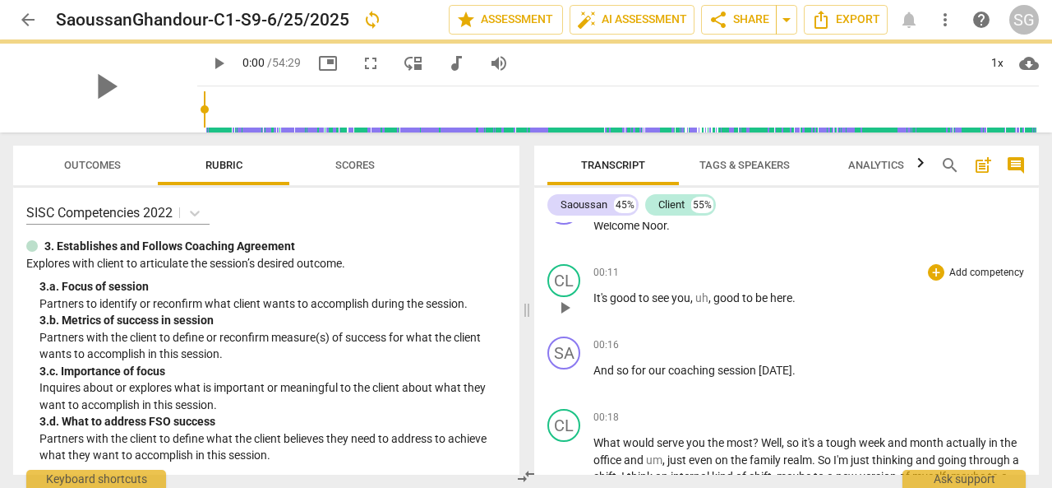
scroll to position [38, 0]
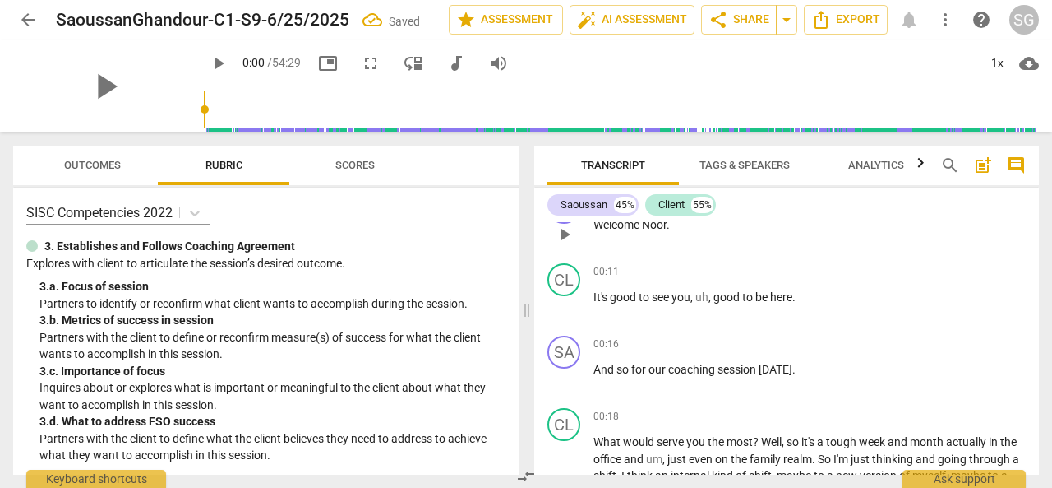
click at [777, 238] on div "00:09 + Add competency keyboard_arrow_right Welcome Noor ." at bounding box center [810, 220] width 432 height 59
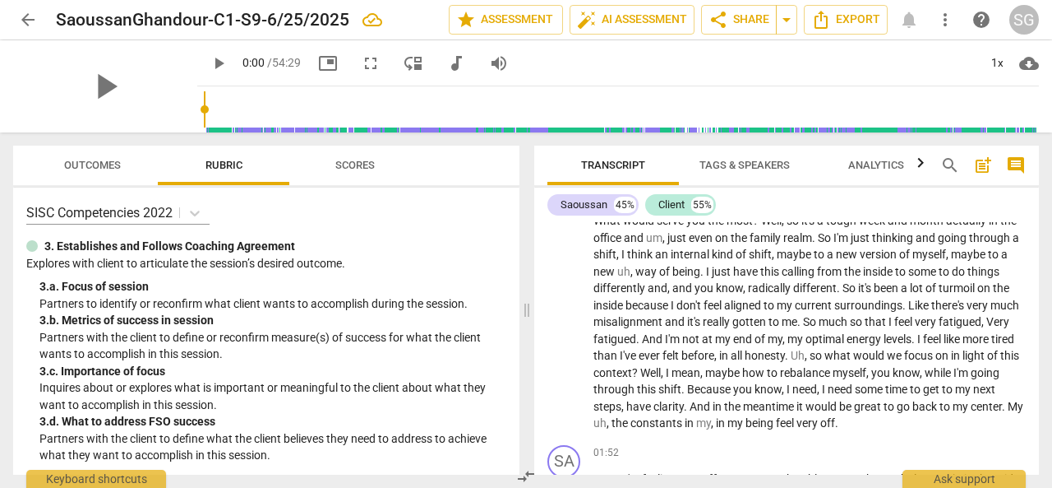
scroll to position [0, 0]
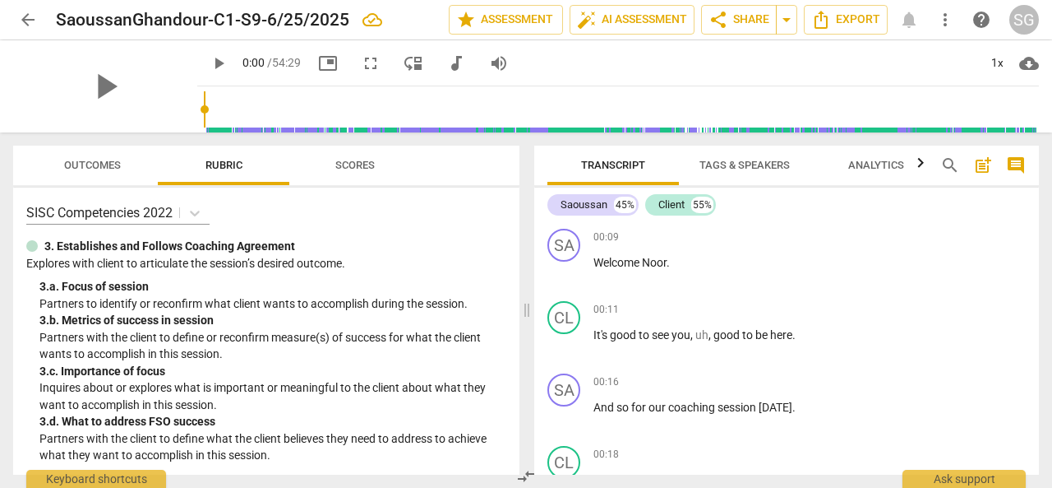
drag, startPoint x: 235, startPoint y: 289, endPoint x: 114, endPoint y: 280, distance: 121.1
click at [114, 280] on div "3. a. Focus of session" at bounding box center [272, 286] width 467 height 17
click at [199, 215] on icon at bounding box center [195, 213] width 16 height 16
click at [445, 226] on div "SISC Competencies 2022 3. Establishes and Follows Coaching Agreement Explores w…" at bounding box center [266, 330] width 506 height 287
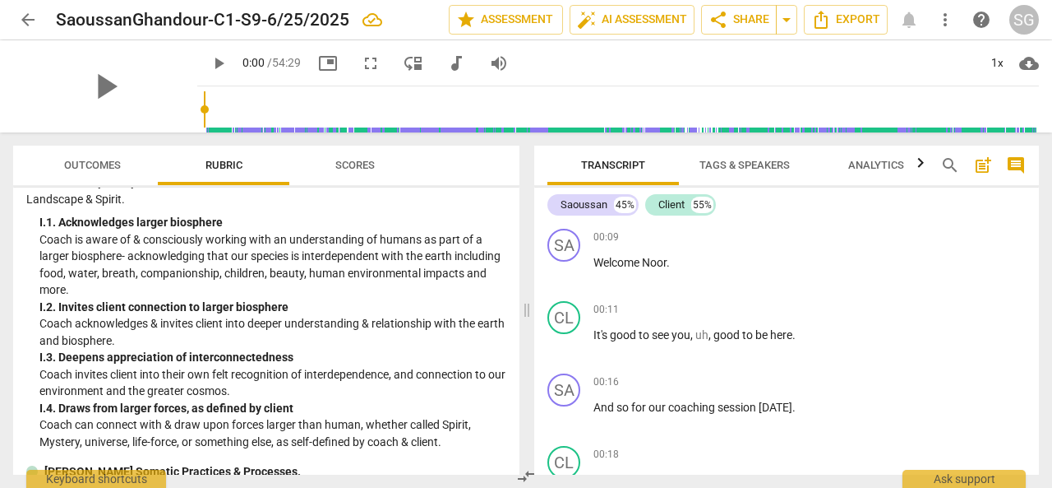
scroll to position [3510, 0]
click at [341, 315] on div "I. 2. Invites client connection to larger biosphere" at bounding box center [272, 306] width 467 height 17
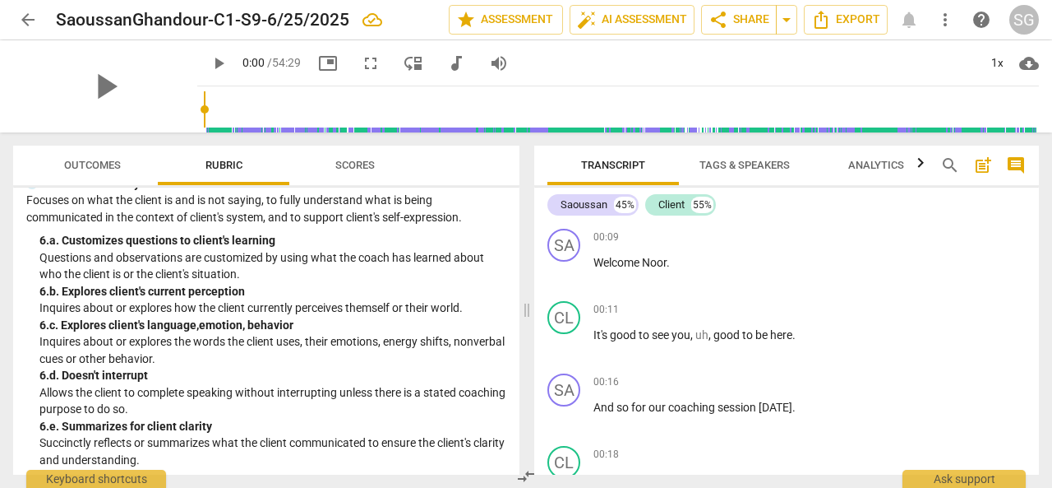
scroll to position [748, 0]
